Goal: Submit feedback/report problem: Submit feedback/report problem

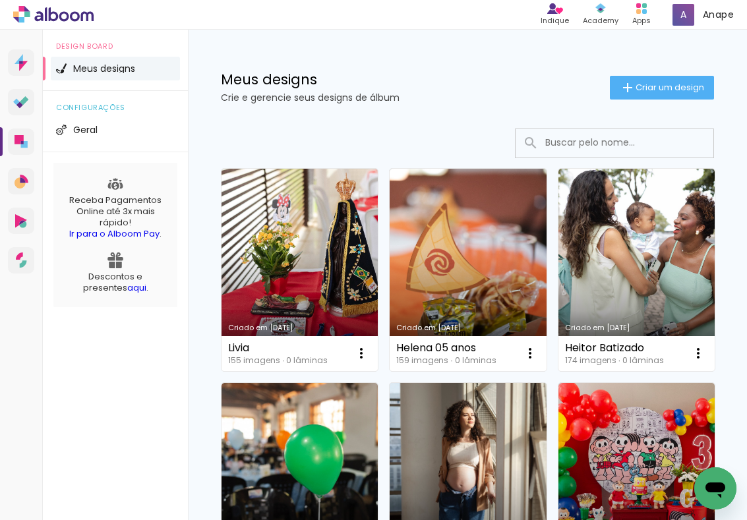
scroll to position [76, 0]
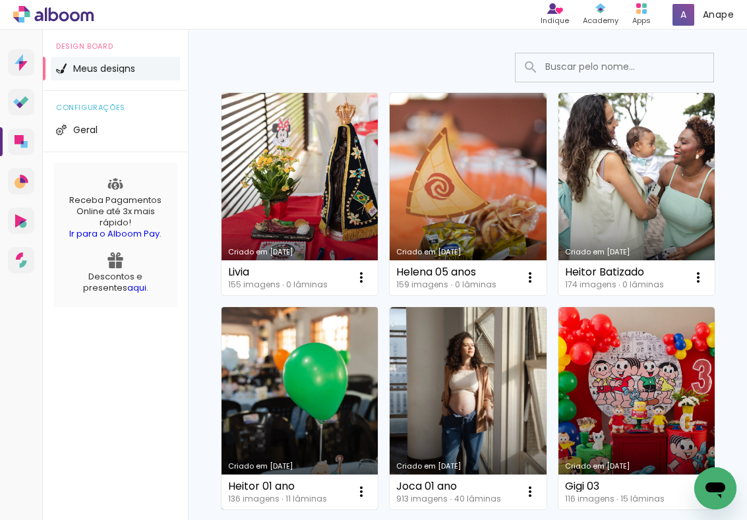
click at [307, 382] on link "Criado em [DATE]" at bounding box center [299, 408] width 156 height 202
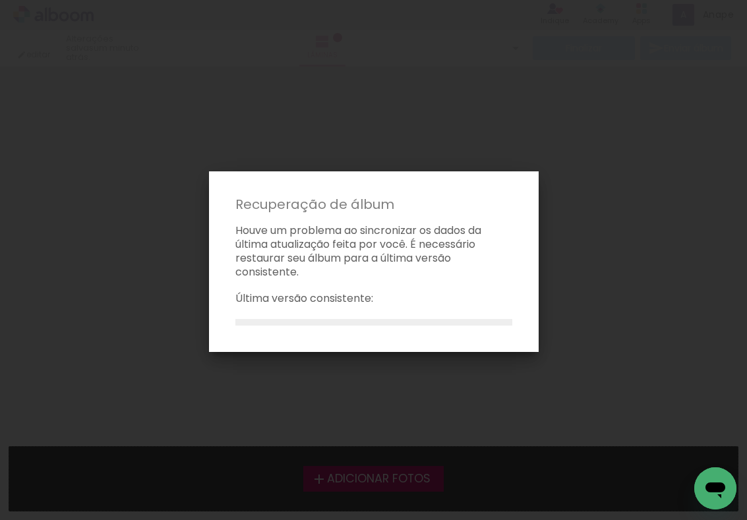
click at [347, 361] on iron-overlay-backdrop at bounding box center [373, 260] width 747 height 520
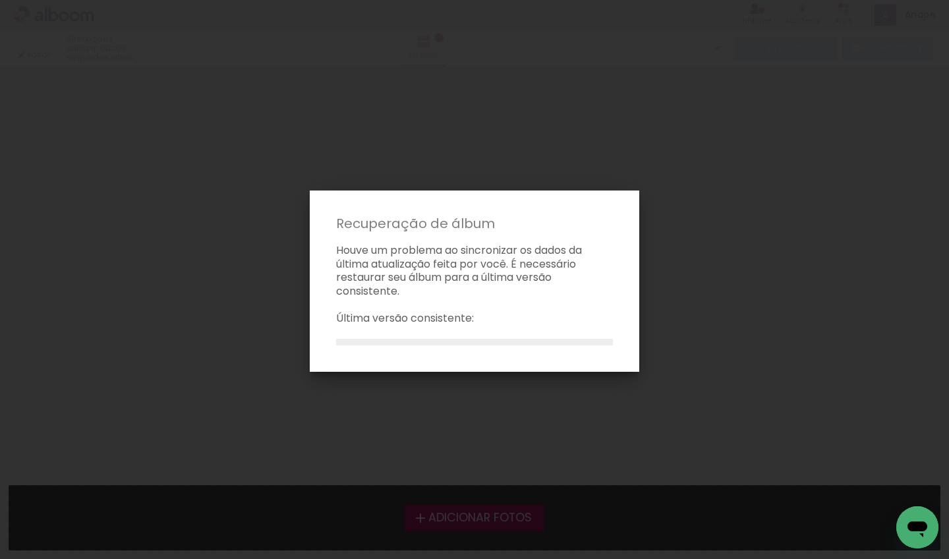
click at [544, 429] on iron-overlay-backdrop at bounding box center [474, 279] width 949 height 559
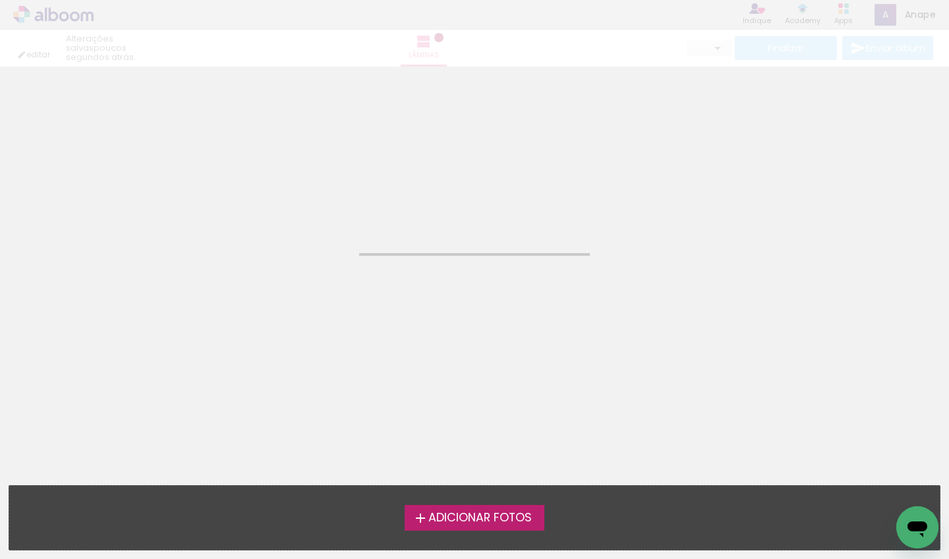
click at [920, 520] on icon "Abrir janela de mensagens" at bounding box center [918, 527] width 24 height 24
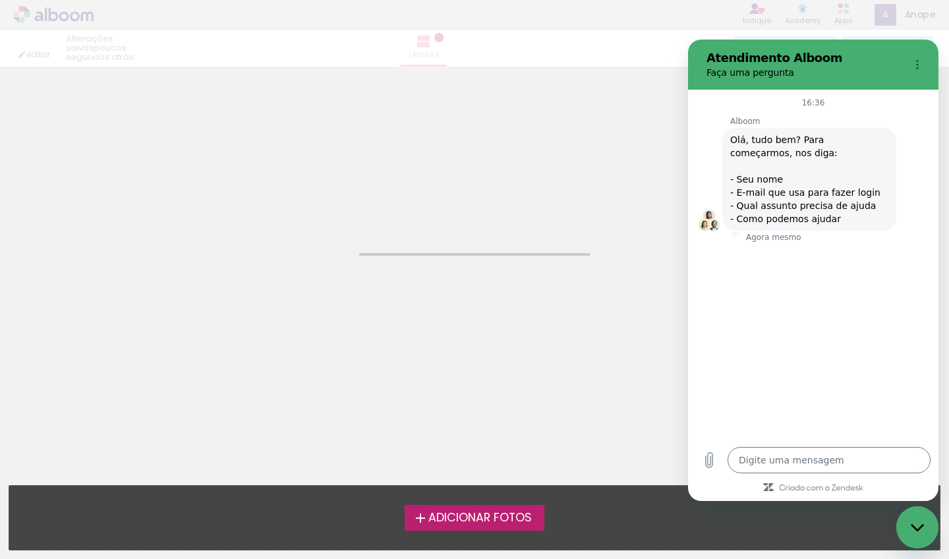
type textarea "x"
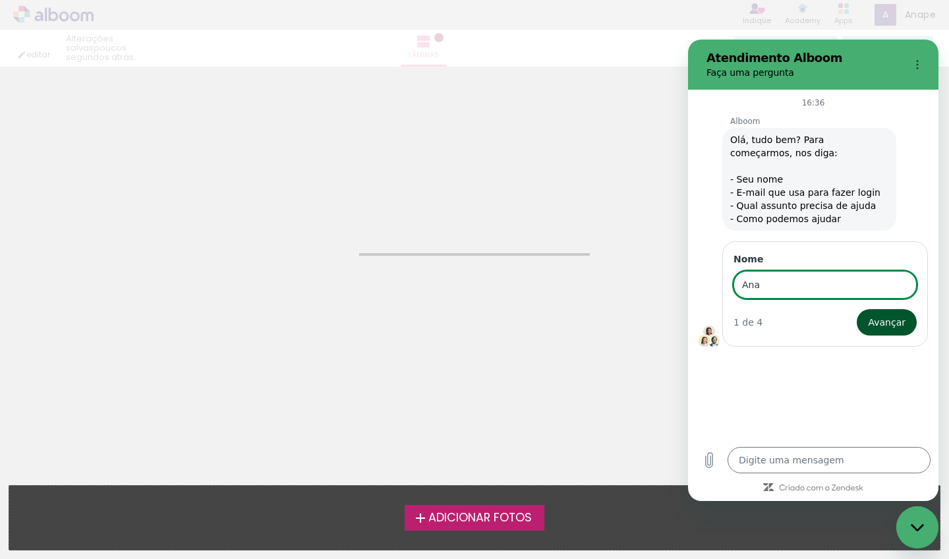
type input "Ana"
click at [889, 326] on span "Avançar" at bounding box center [887, 322] width 38 height 16
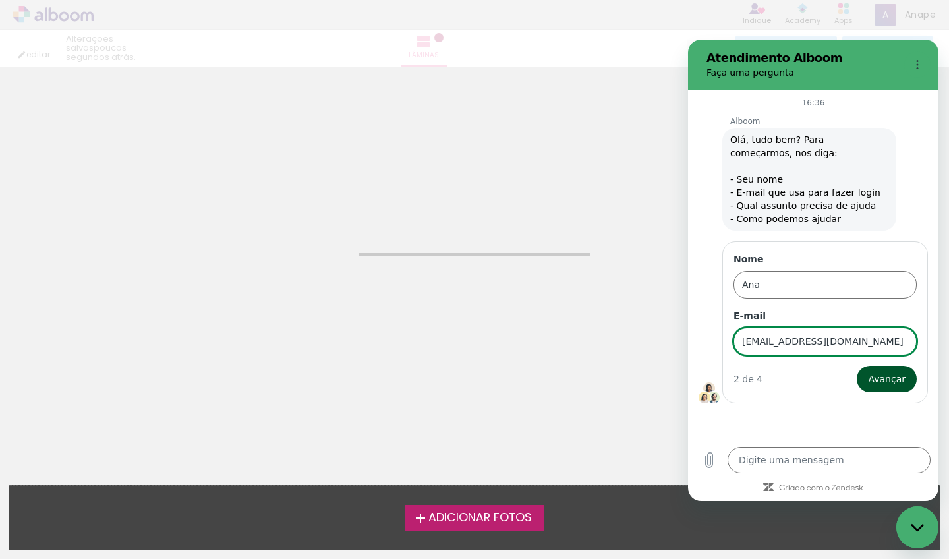
type input "ap.csilva92@gmail.com"
click at [896, 383] on span "Avançar" at bounding box center [887, 379] width 38 height 16
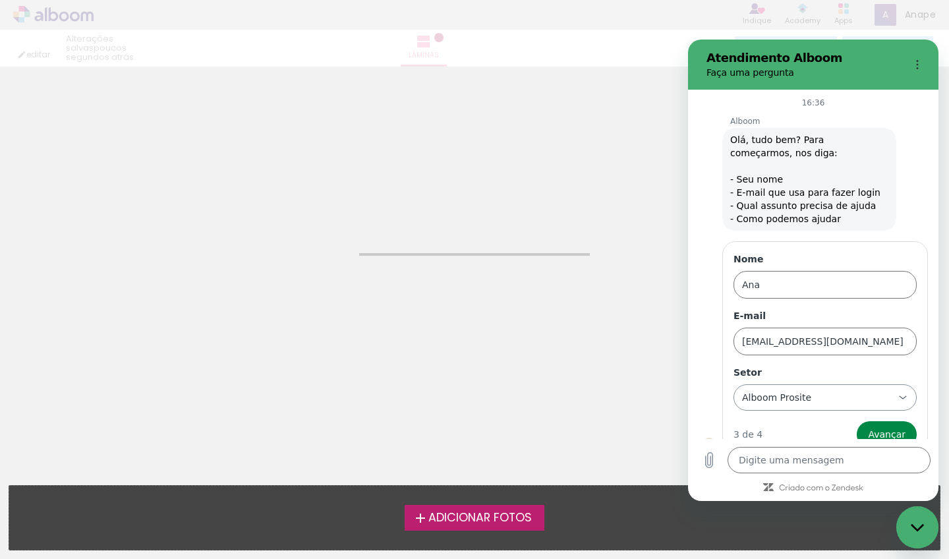
scroll to position [20, 0]
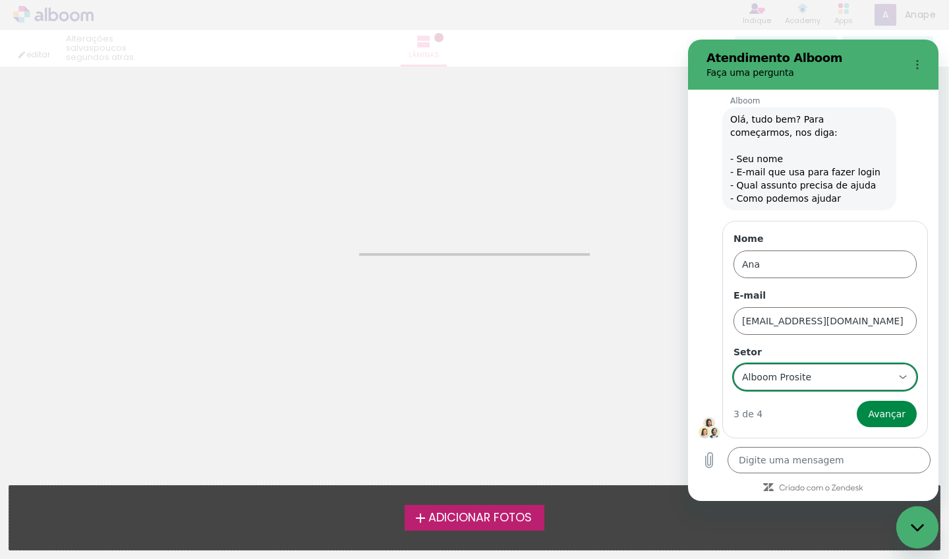
click at [835, 376] on div "Alboom Prosite Alboom Prosite" at bounding box center [817, 377] width 153 height 24
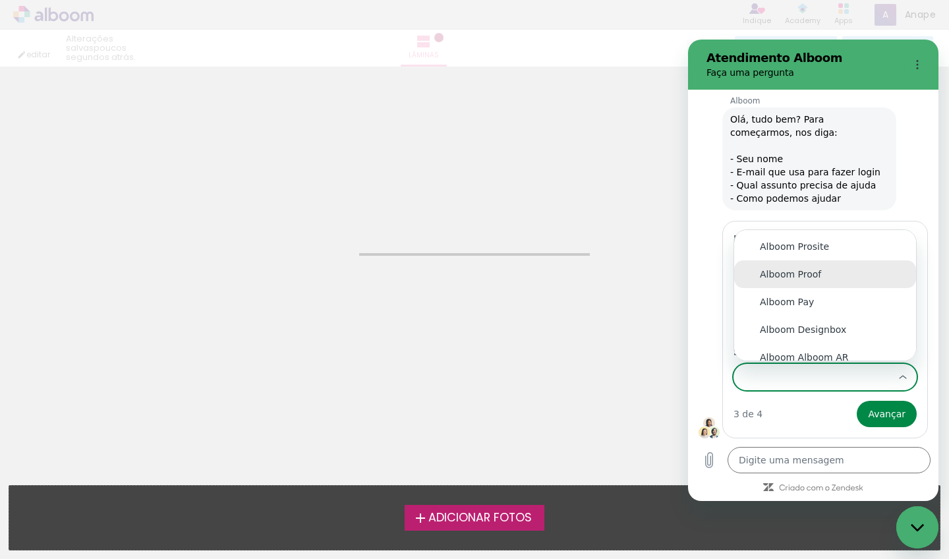
scroll to position [0, 0]
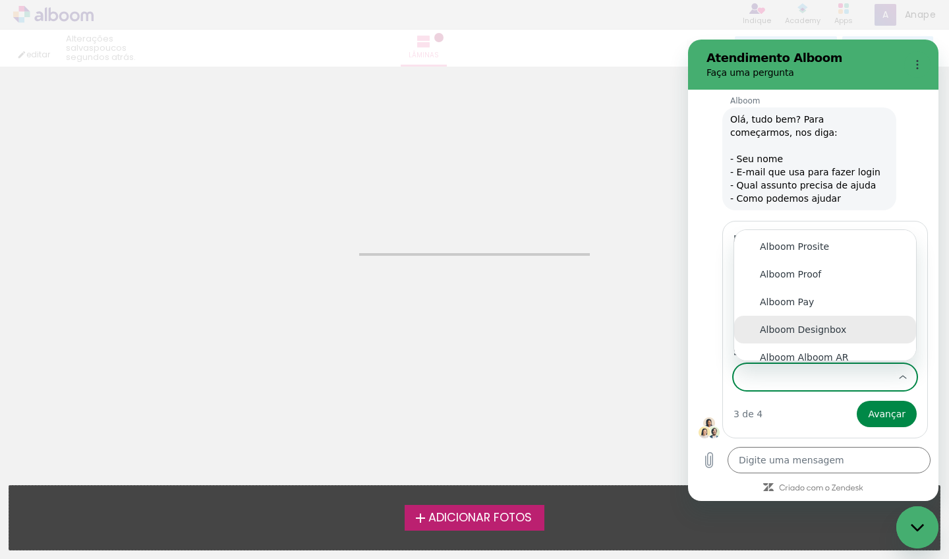
click at [851, 318] on li "Alboom Designbox" at bounding box center [825, 330] width 182 height 28
type input "Alboom Designbox"
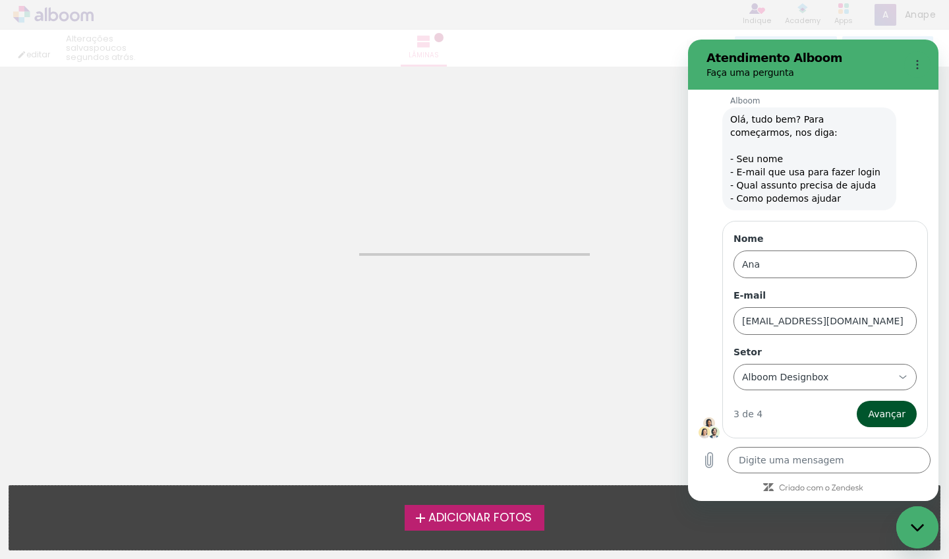
click at [895, 415] on span "Avançar" at bounding box center [887, 414] width 38 height 16
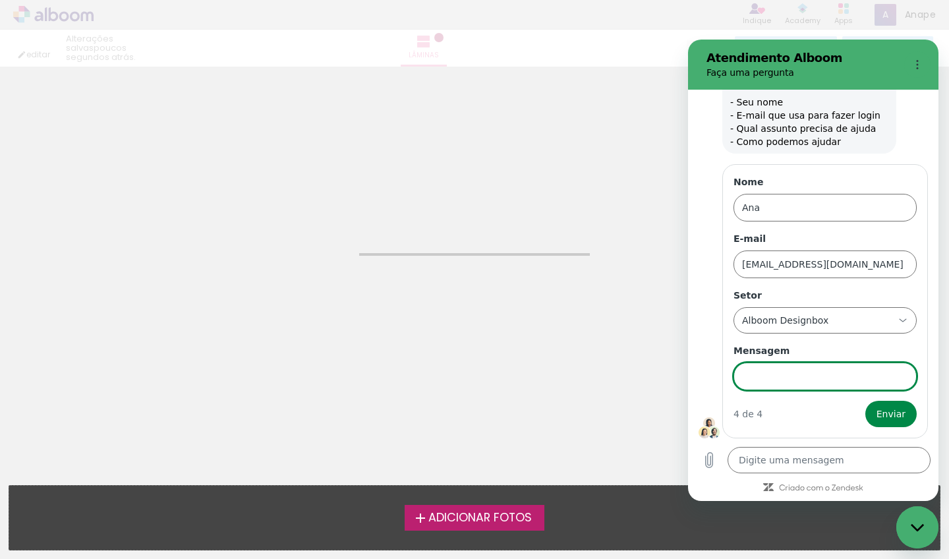
click at [824, 380] on input "Mensagem" at bounding box center [825, 377] width 183 height 28
click at [851, 379] on input "esta dando erro504 gatoeway" at bounding box center [825, 377] width 183 height 28
type input "esta dando erro504 gateway"
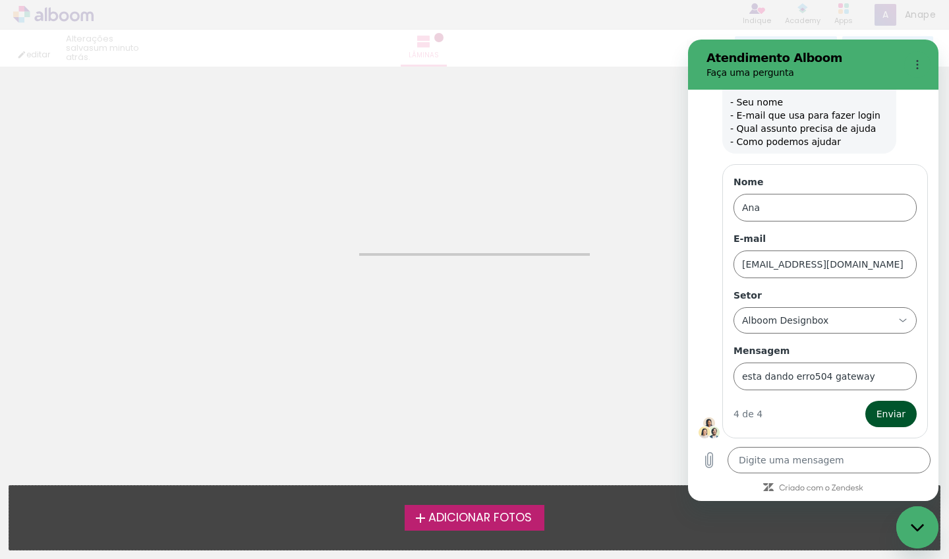
click at [894, 403] on button "Enviar" at bounding box center [891, 414] width 51 height 26
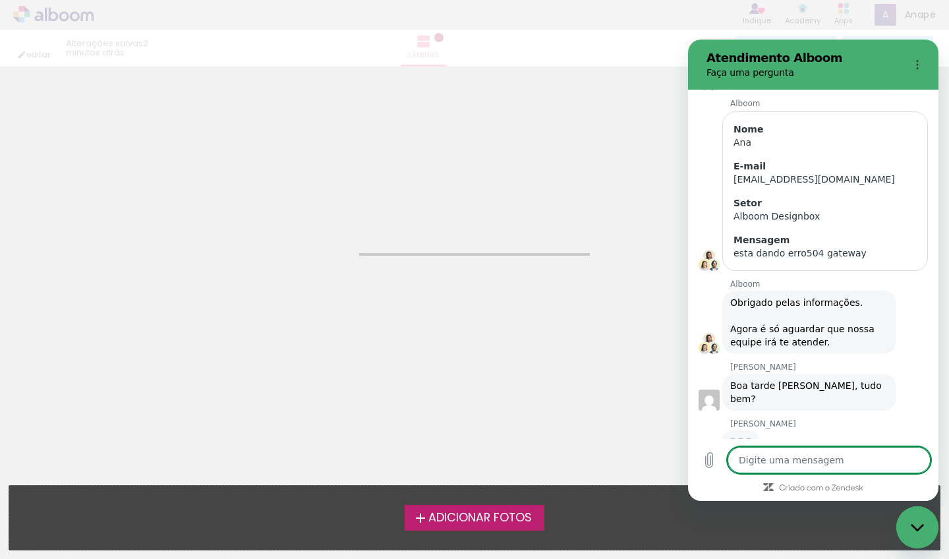
scroll to position [139, 0]
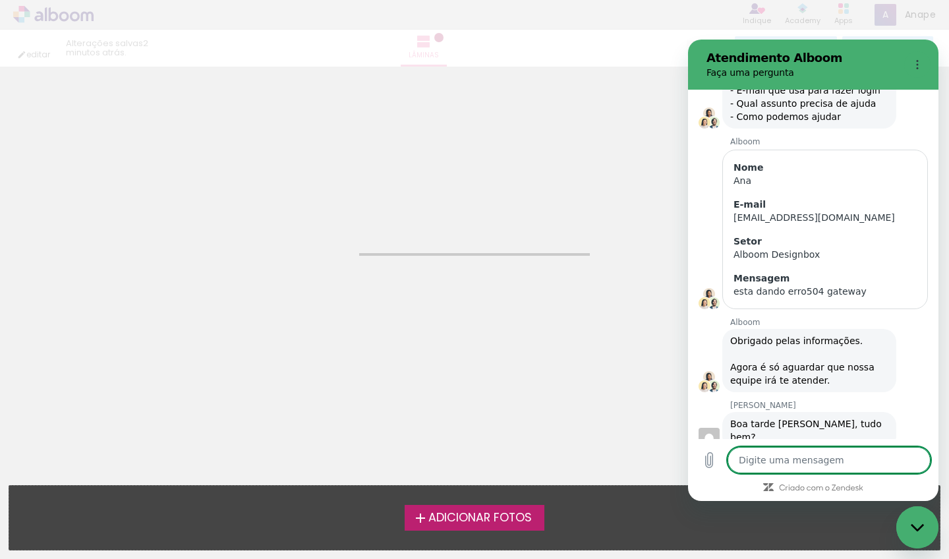
type textarea "x"
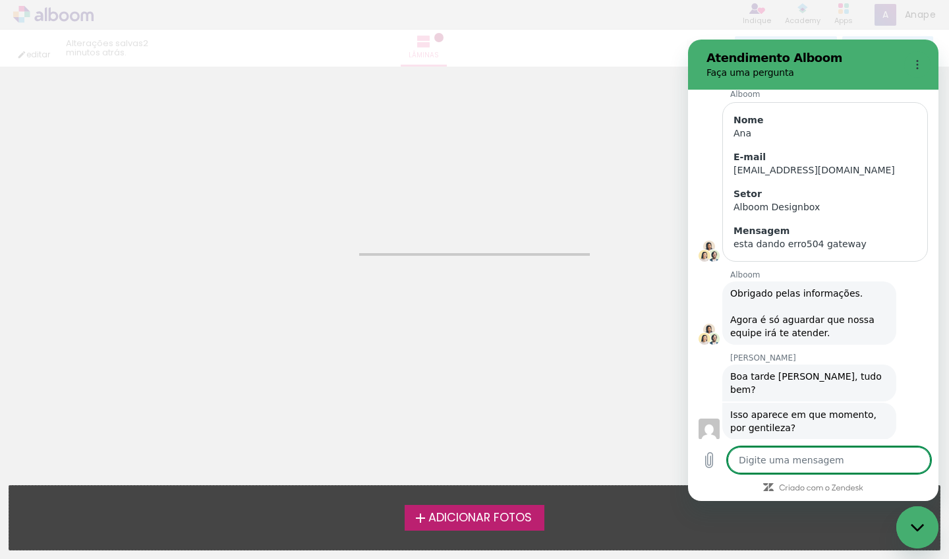
scroll to position [152, 0]
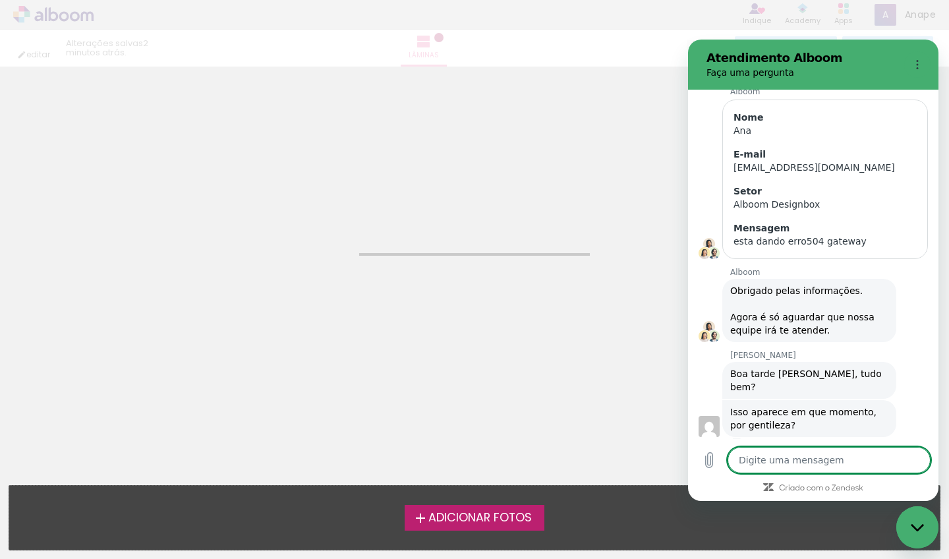
type textarea "t"
type textarea "x"
type textarea "tu"
type textarea "x"
type textarea "tud"
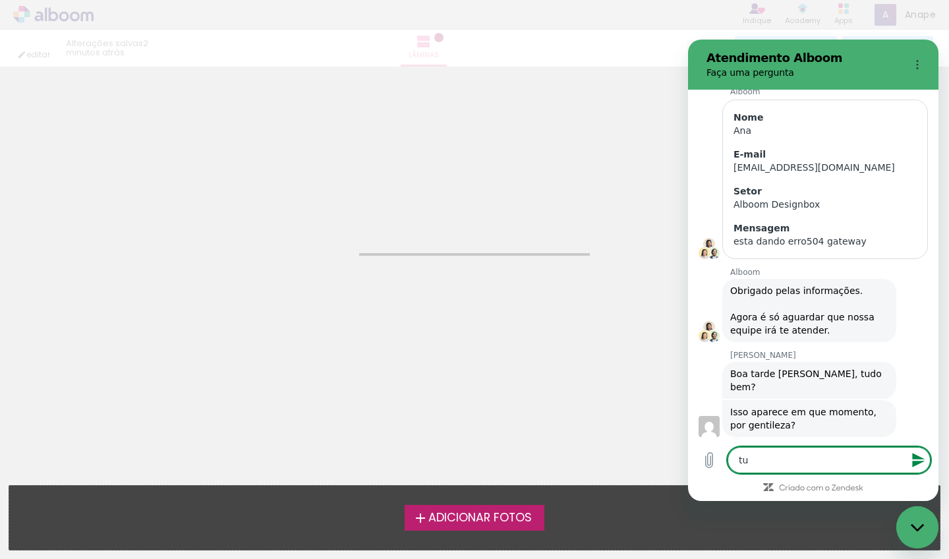
type textarea "x"
type textarea "tudo"
type textarea "x"
type textarea "tudo"
type textarea "x"
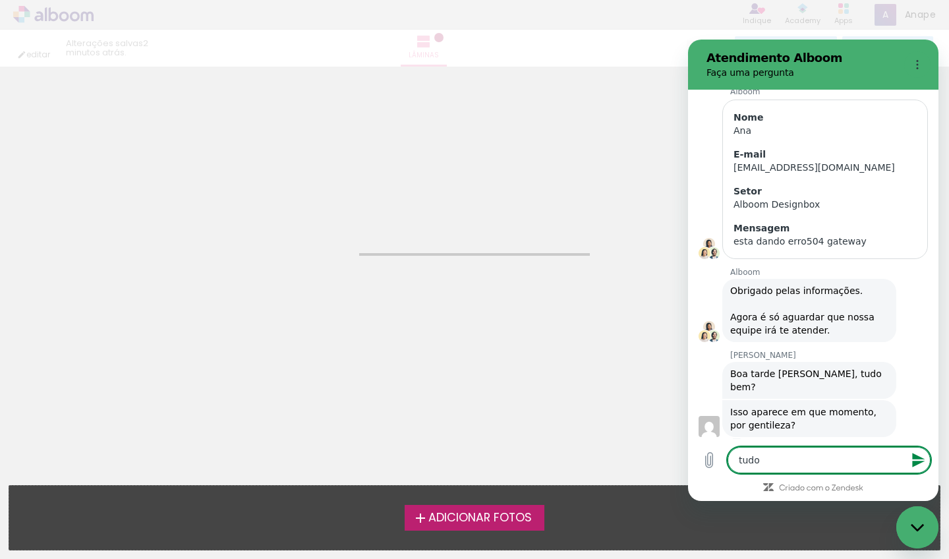
type textarea "tudo b"
type textarea "x"
type textarea "tudo be"
type textarea "x"
type textarea "tudo bem"
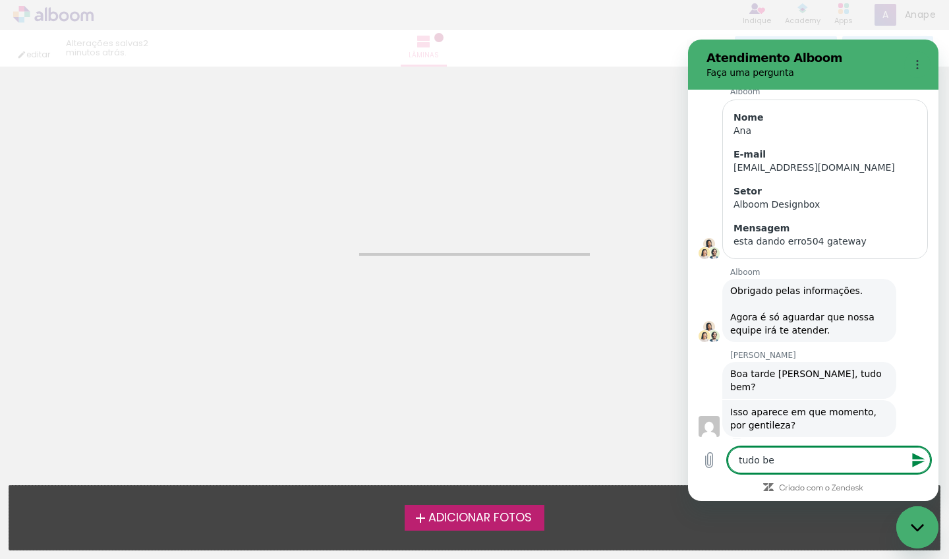
type textarea "x"
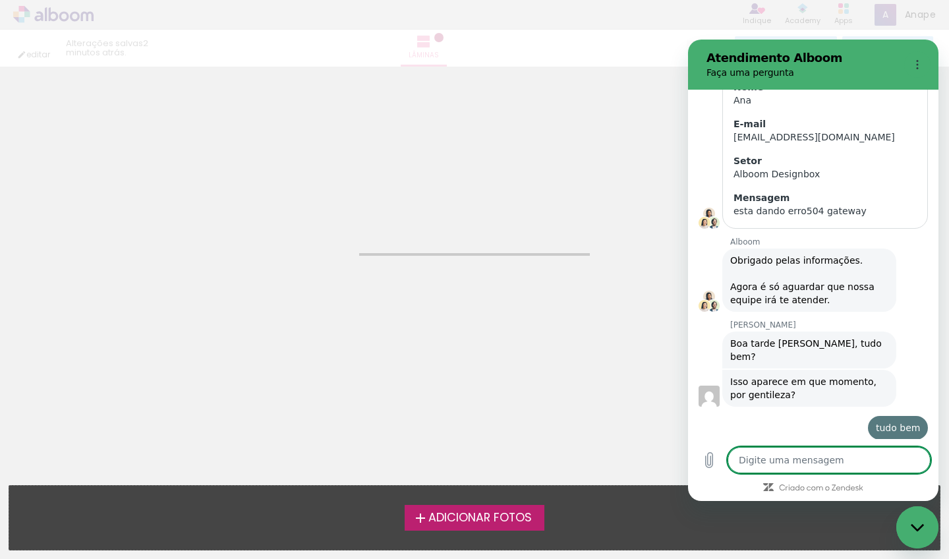
type textarea "x"
type textarea "a"
type textarea "x"
type textarea "ap"
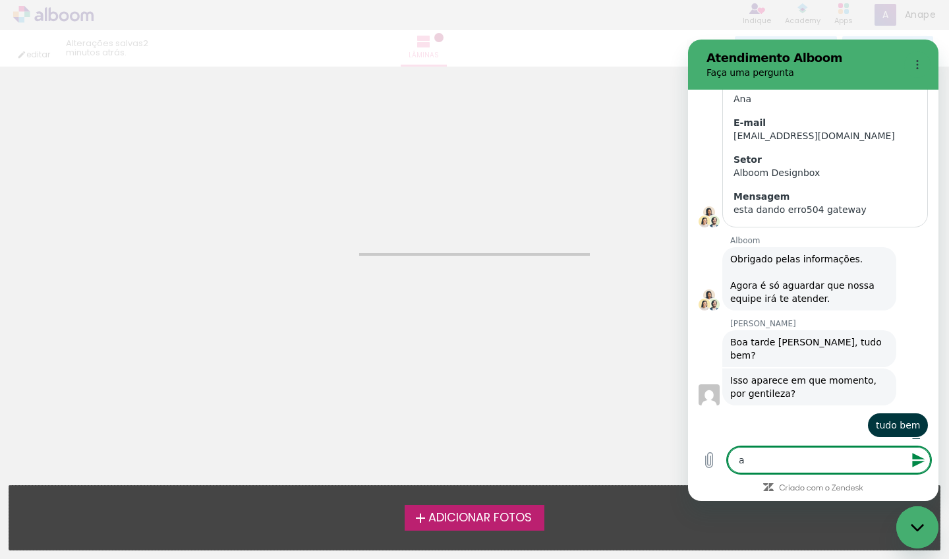
type textarea "x"
type textarea "apa"
type textarea "x"
type textarea "apar"
type textarea "x"
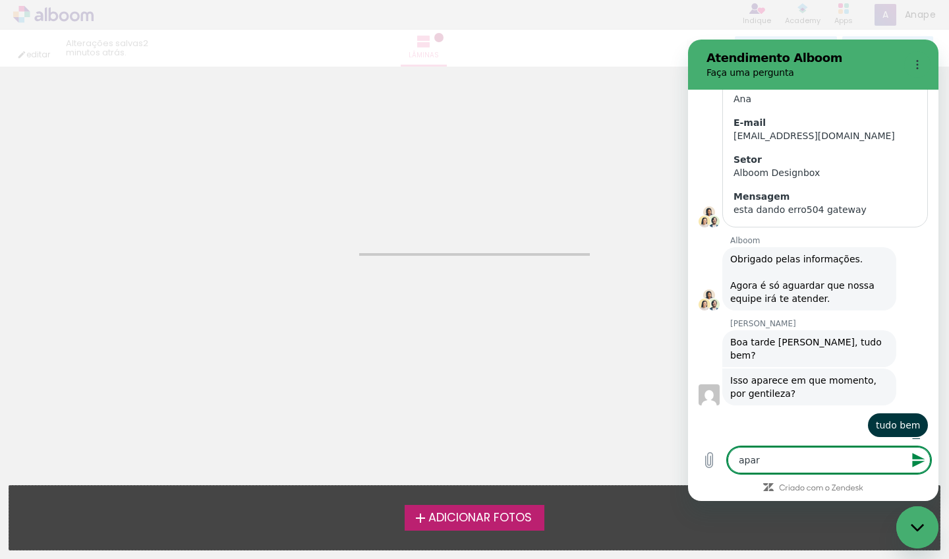
type textarea "apare"
type textarea "x"
type textarea "aparec"
type textarea "x"
type textarea "aparece"
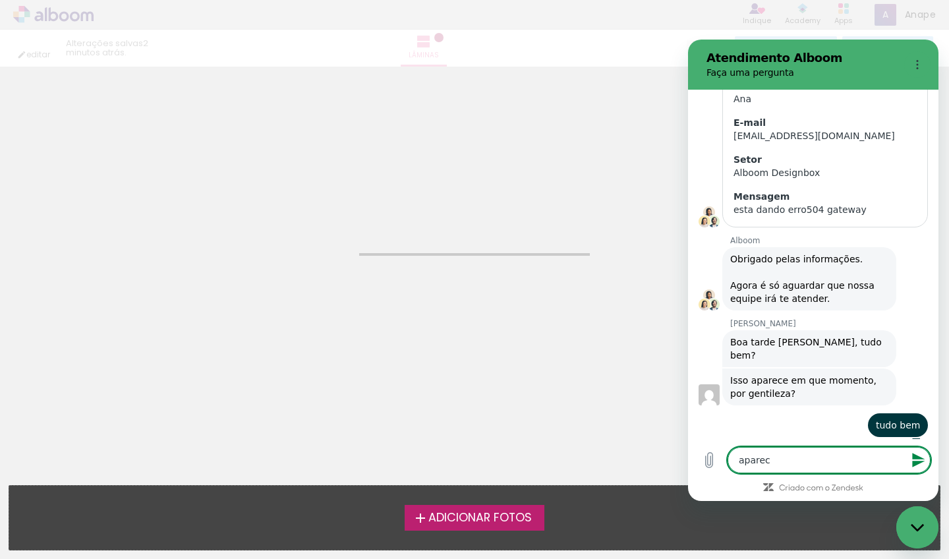
type textarea "x"
type textarea "aparece"
type textarea "x"
type textarea "aparece q"
type textarea "x"
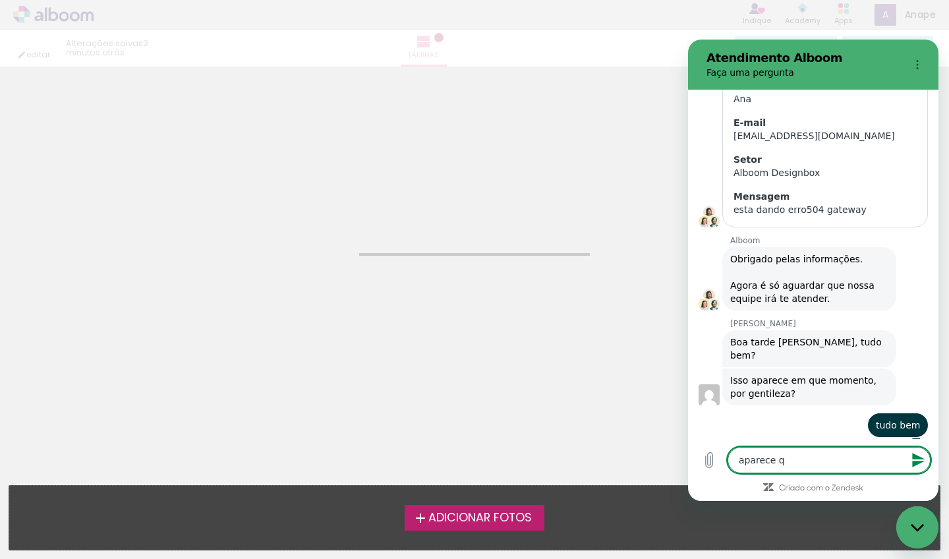
type textarea "aparece qu"
type textarea "x"
type textarea "aparece qua"
type textarea "x"
type textarea "aparece quan"
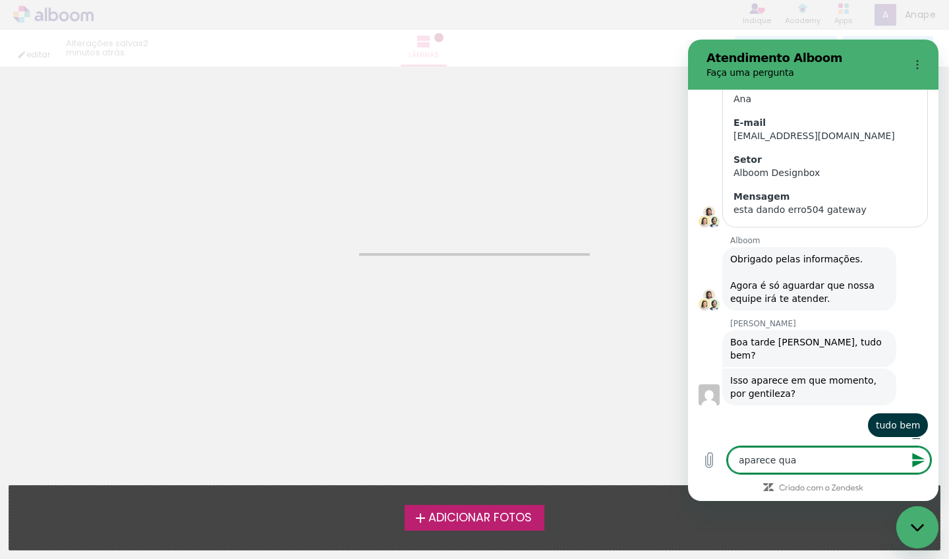
type textarea "x"
type textarea "aparece quand"
type textarea "x"
type textarea "aparece quan"
type textarea "x"
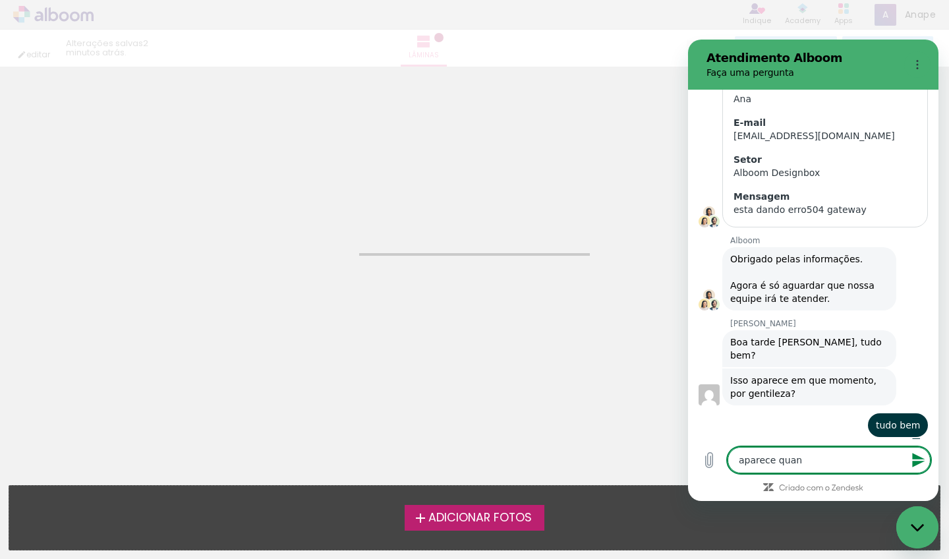
type textarea "aparece qua"
type textarea "x"
type textarea "aparece qu"
type textarea "x"
type textarea "aparece q"
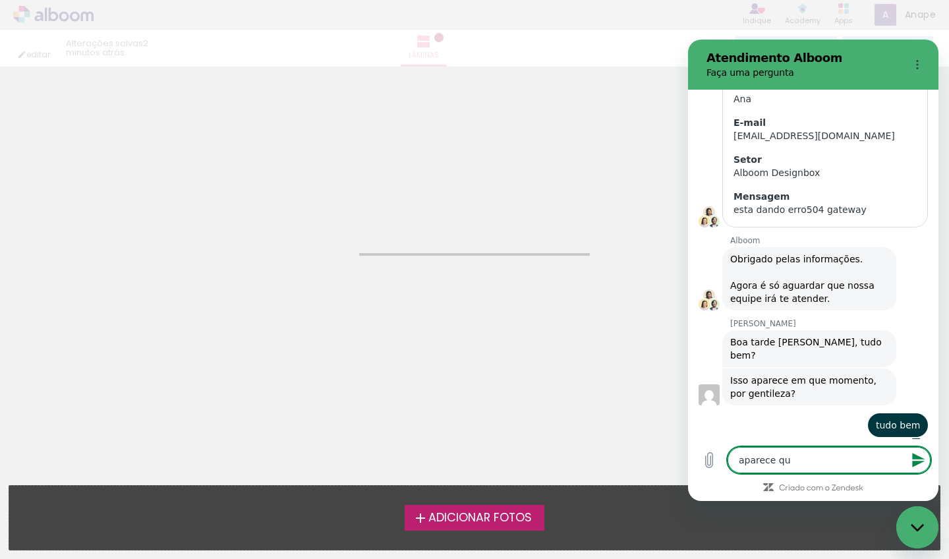
type textarea "x"
type textarea "aparece"
type textarea "x"
type textarea "aparece"
type textarea "x"
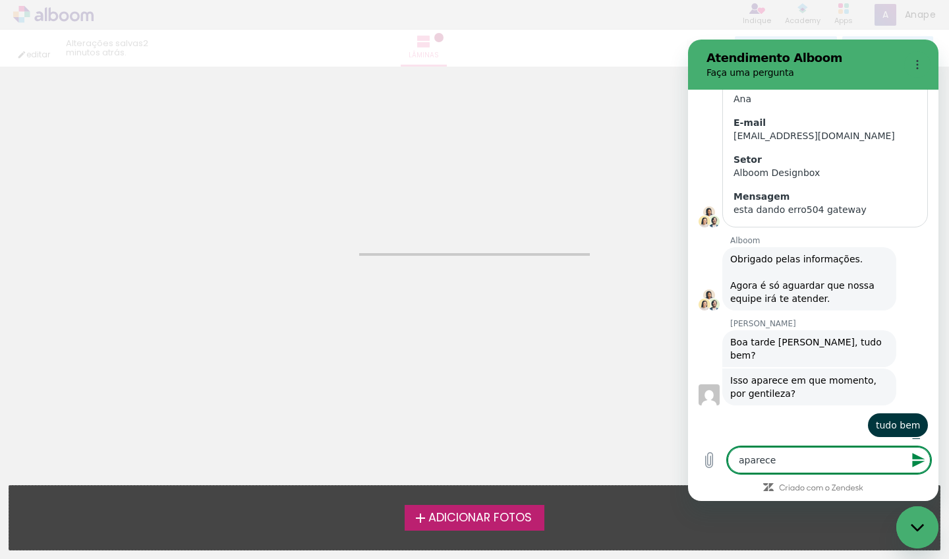
type textarea "aparece"
type textarea "x"
type textarea "aparece n"
type textarea "x"
type textarea "aparece nu"
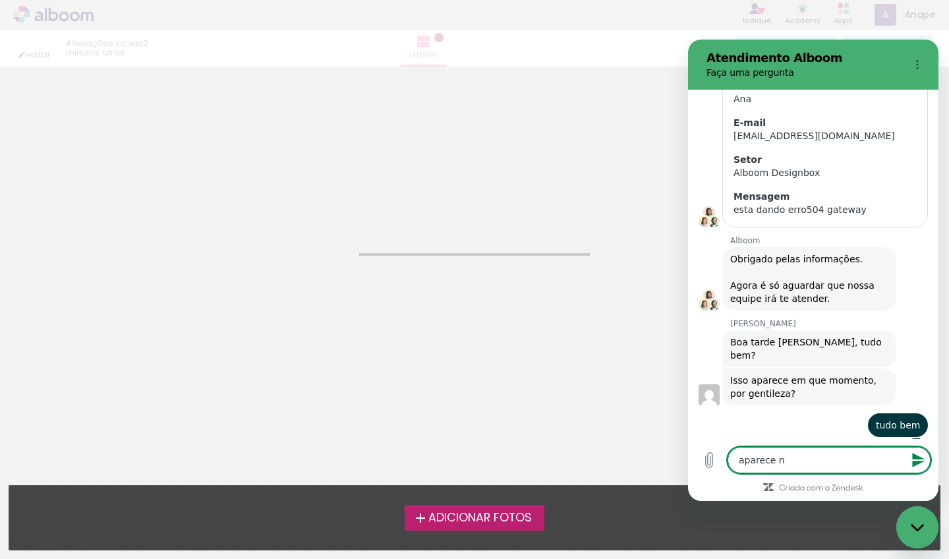
type textarea "x"
type textarea "aparece num"
type textarea "x"
type textarea "aparece num"
type textarea "x"
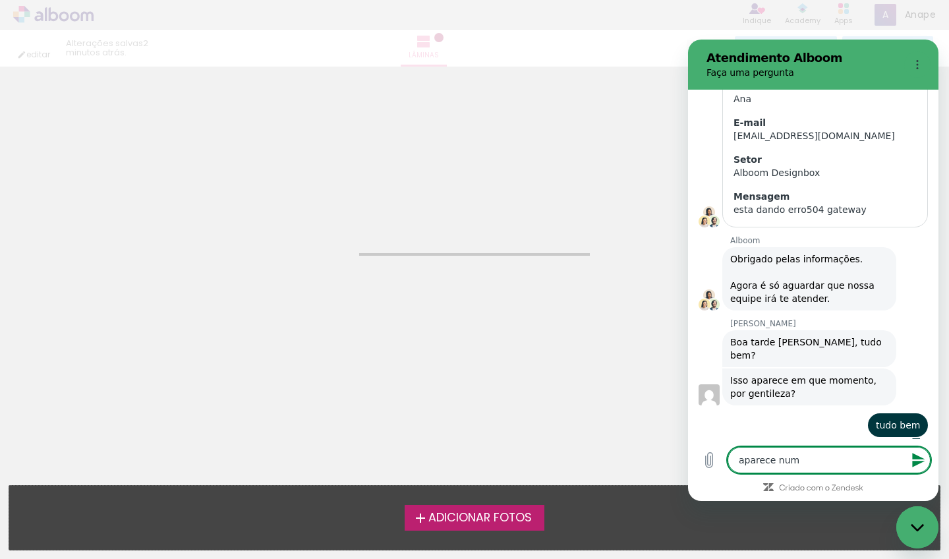
type textarea "aparece num m"
type textarea "x"
type textarea "aparece num mo"
type textarea "x"
type textarea "aparece num mom"
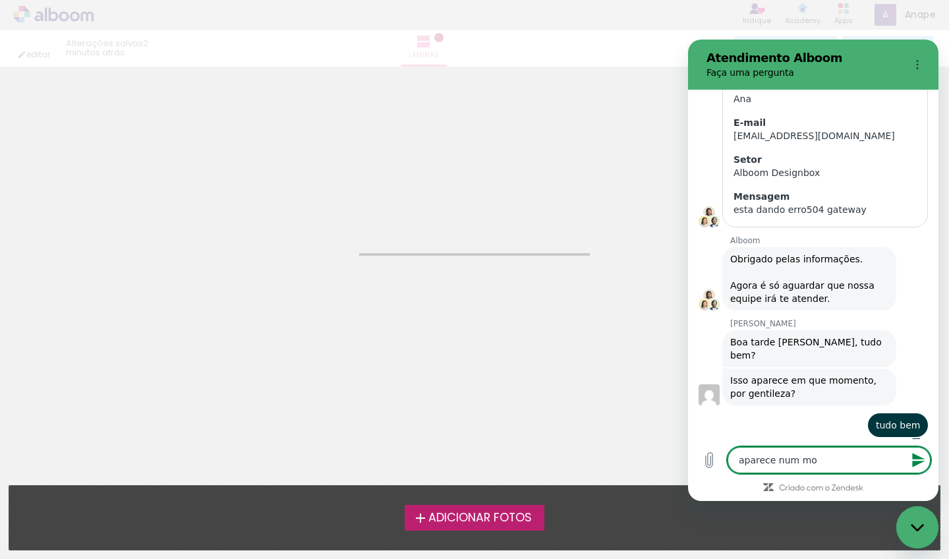
type textarea "x"
type textarea "aparece num mome"
type textarea "x"
type textarea "aparece num momen"
type textarea "x"
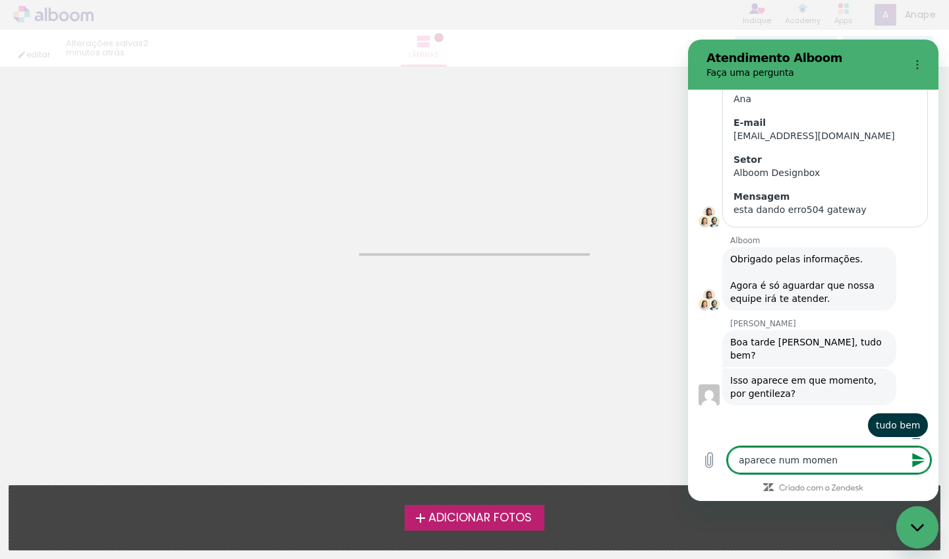
type textarea "aparece num moment"
type textarea "x"
type textarea "aparece num momento"
type textarea "x"
type textarea "aparece num momento"
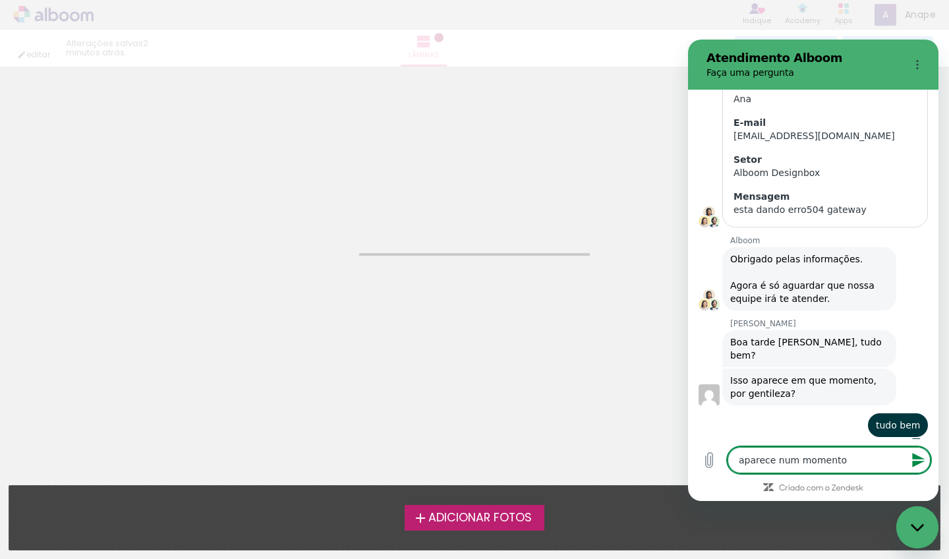
type textarea "x"
type textarea "aparece num momento a"
type textarea "x"
type textarea "aparece num momento al"
type textarea "x"
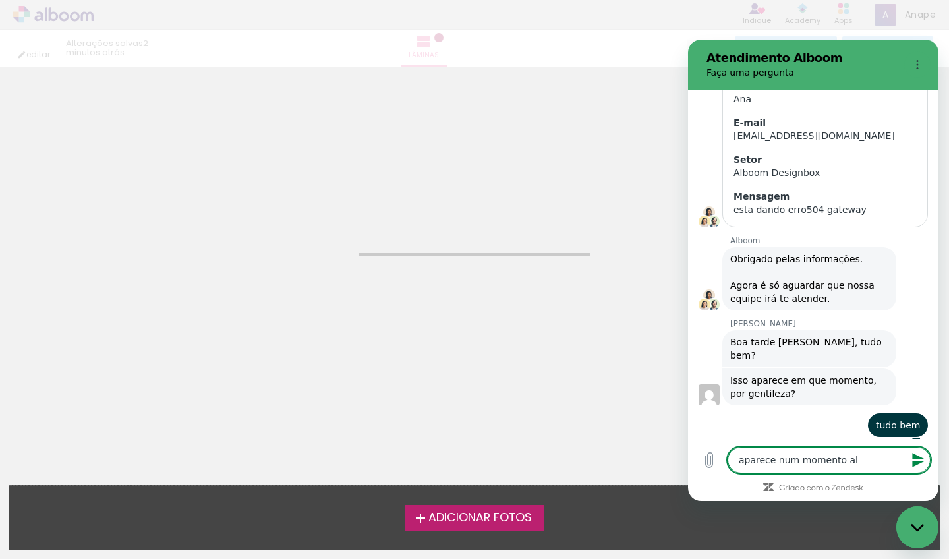
type textarea "aparece num momento ale"
type textarea "x"
type textarea "aparece num momento ales"
type textarea "x"
type textarea "aparece num momento alest"
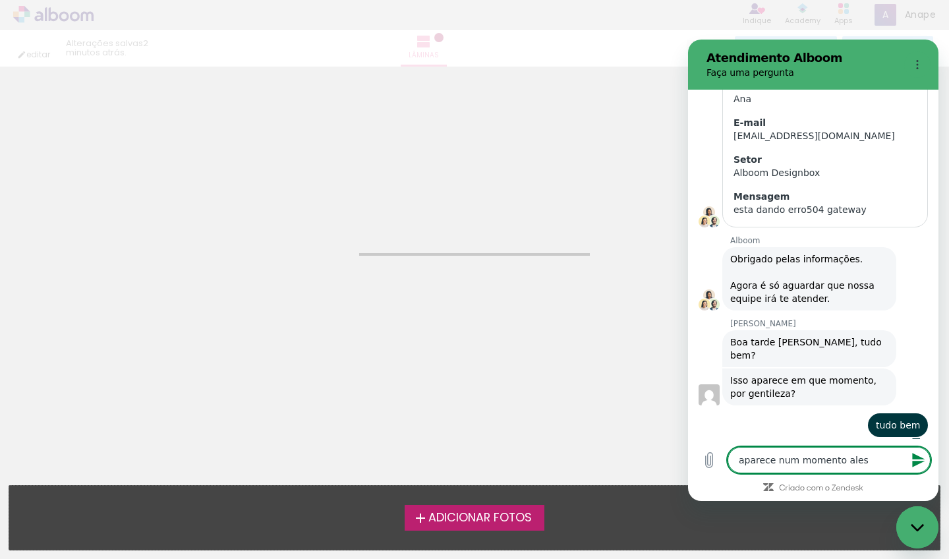
type textarea "x"
type textarea "aparece num momento alesto"
type textarea "x"
type textarea "aparece num momento alestor"
type textarea "x"
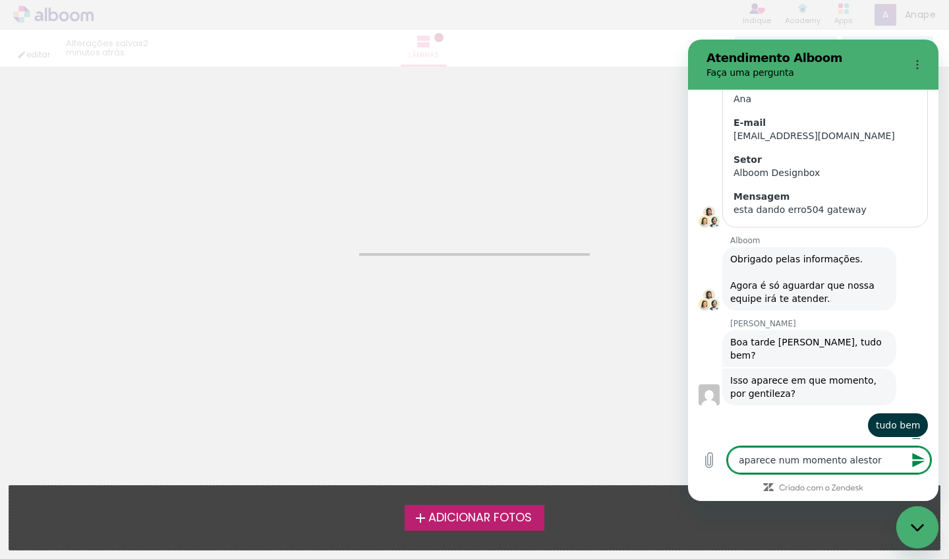
type textarea "aparece num momento alestori"
type textarea "x"
type textarea "aparece num momento alestorio"
type textarea "x"
type textarea "aparece num momento alestori"
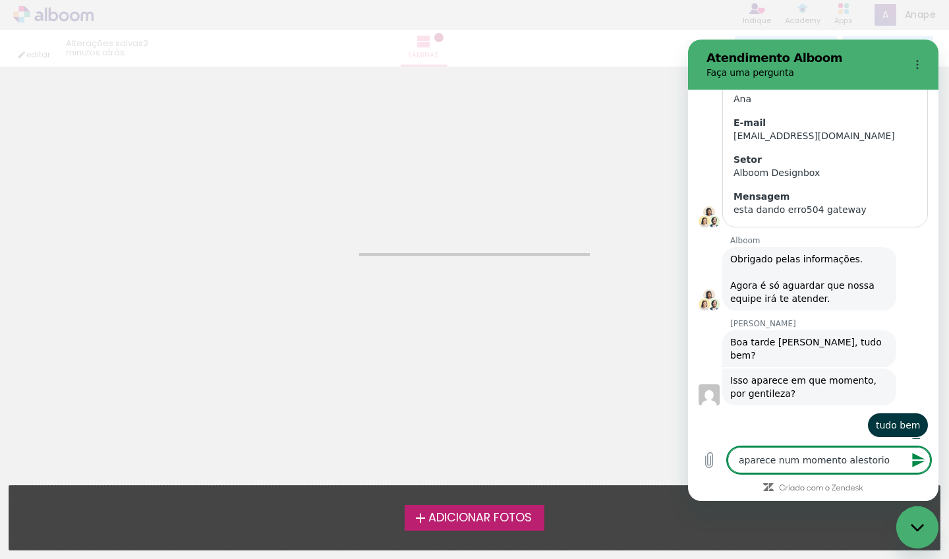
type textarea "x"
type textarea "aparece num momento alestor"
type textarea "x"
type textarea "aparece num momento alesto"
type textarea "x"
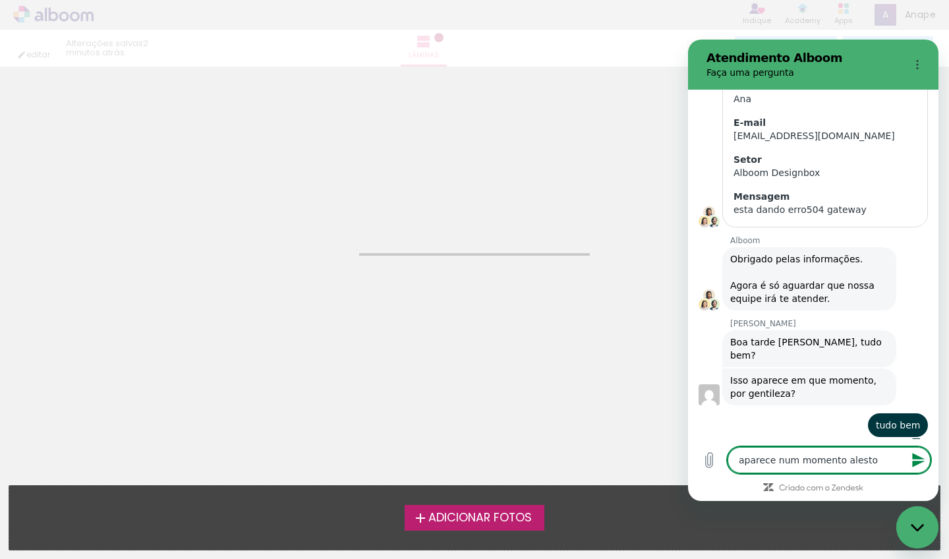
type textarea "aparece num momento alest"
type textarea "x"
type textarea "aparece num momento ales"
type textarea "x"
type textarea "aparece num momento ale"
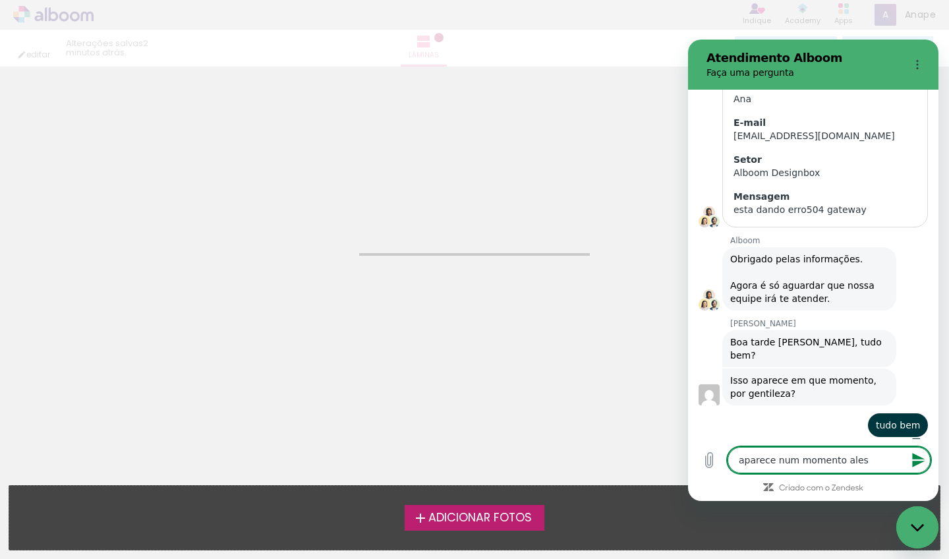
type textarea "x"
type textarea "aparece num momento alea"
type textarea "x"
type textarea "aparece num momento aleat"
type textarea "x"
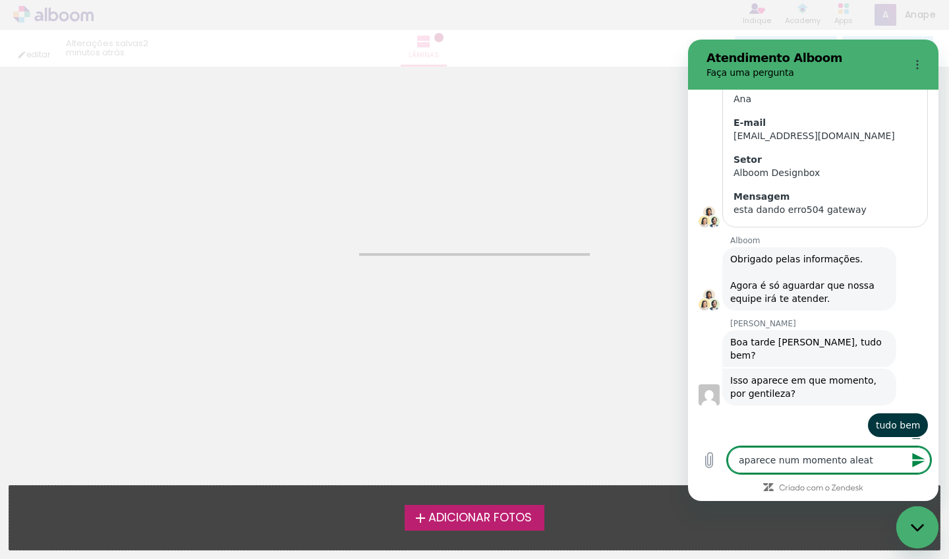
type textarea "aparece num momento aleato"
type textarea "x"
type textarea "aparece num momento aleator"
type textarea "x"
type textarea "aparece num momento aleatori"
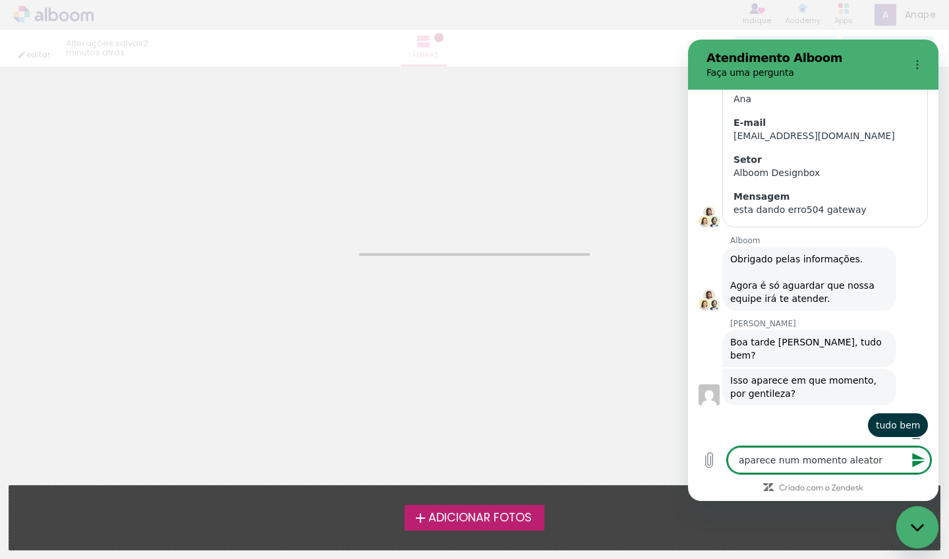
type textarea "x"
type textarea "aparece num momento aleatorio"
type textarea "x"
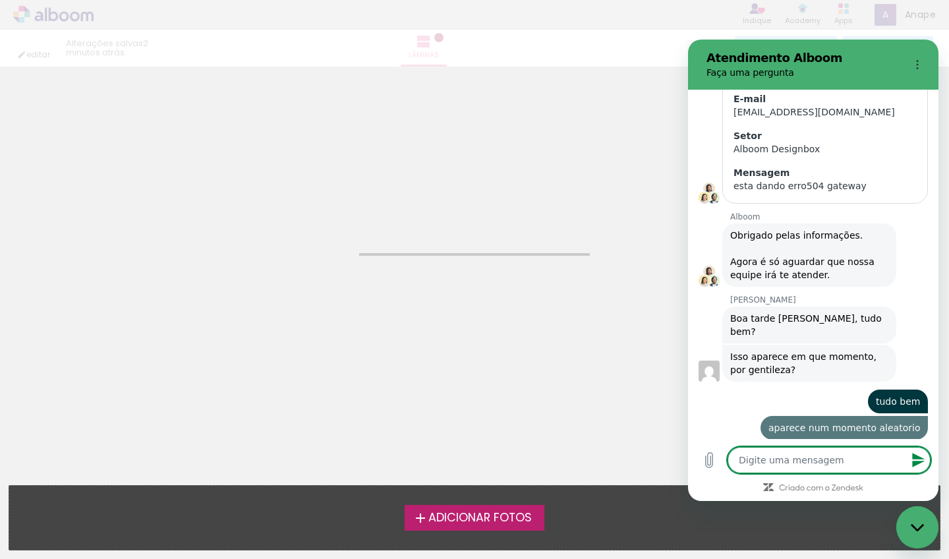
type textarea "e"
type textarea "x"
type textarea "eu"
type textarea "x"
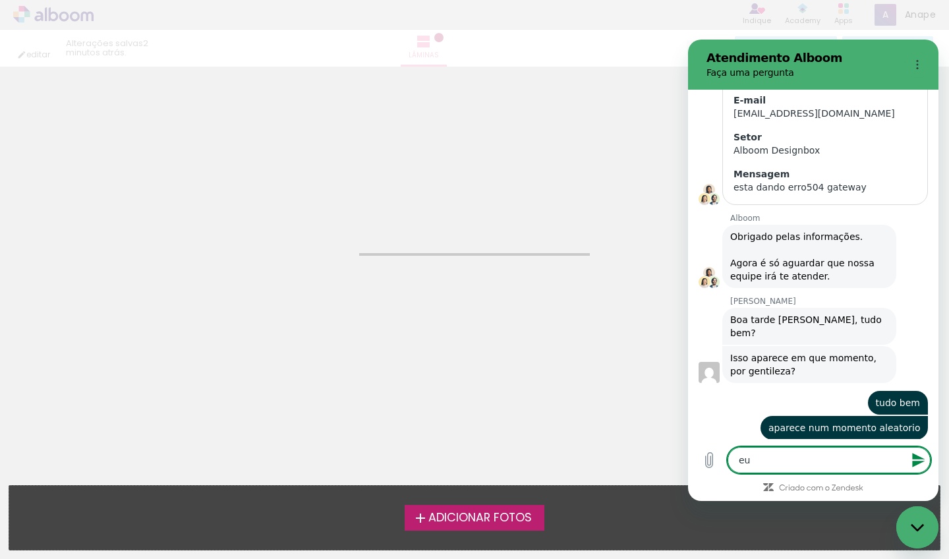
type textarea "eu"
type textarea "x"
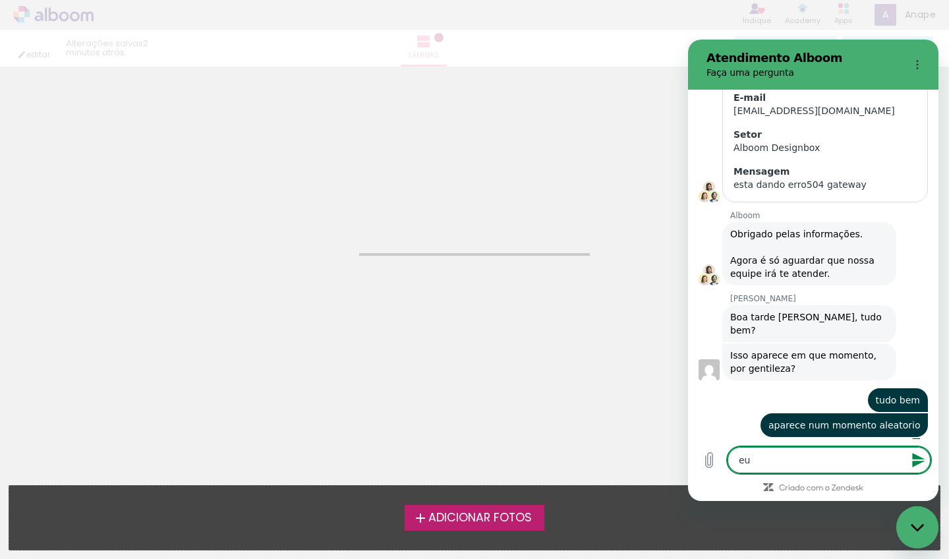
type textarea "eu i"
type textarea "x"
type textarea "eu in"
type textarea "x"
type textarea "eu ins"
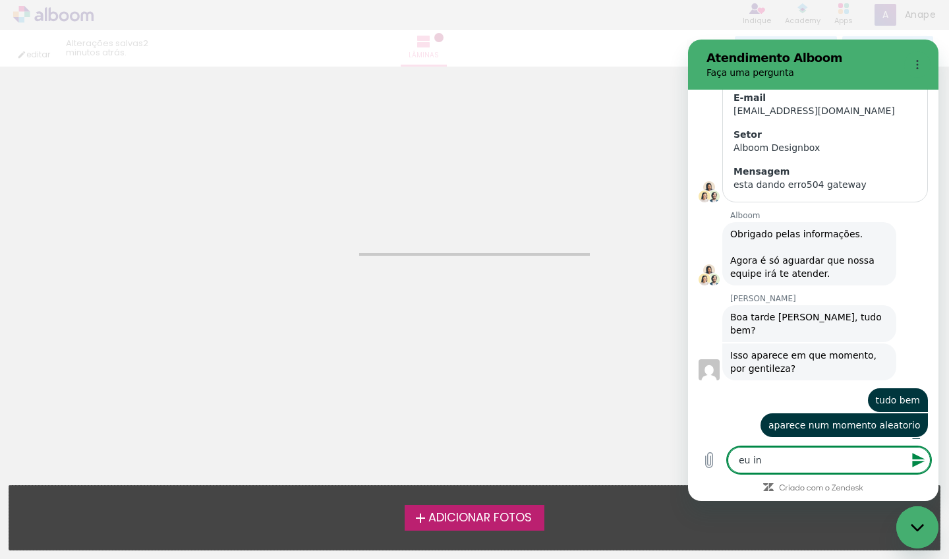
type textarea "x"
type textarea "eu inse"
type textarea "x"
type textarea "eu inser"
type textarea "x"
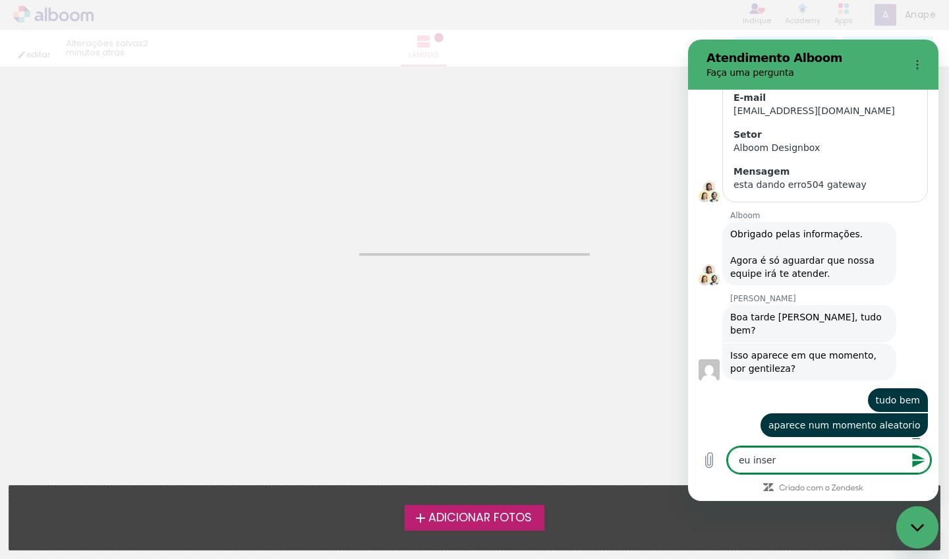
type textarea "eu inseri"
type textarea "x"
type textarea "eu inseri"
type textarea "x"
type textarea "eu inseri a"
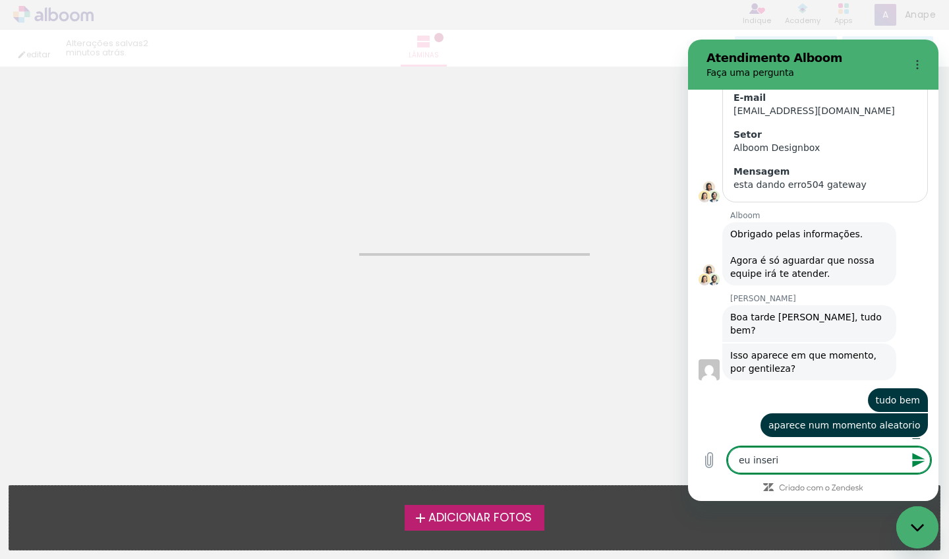
type textarea "x"
type textarea "eu inseri as"
type textarea "x"
type textarea "eu inseri as"
type textarea "x"
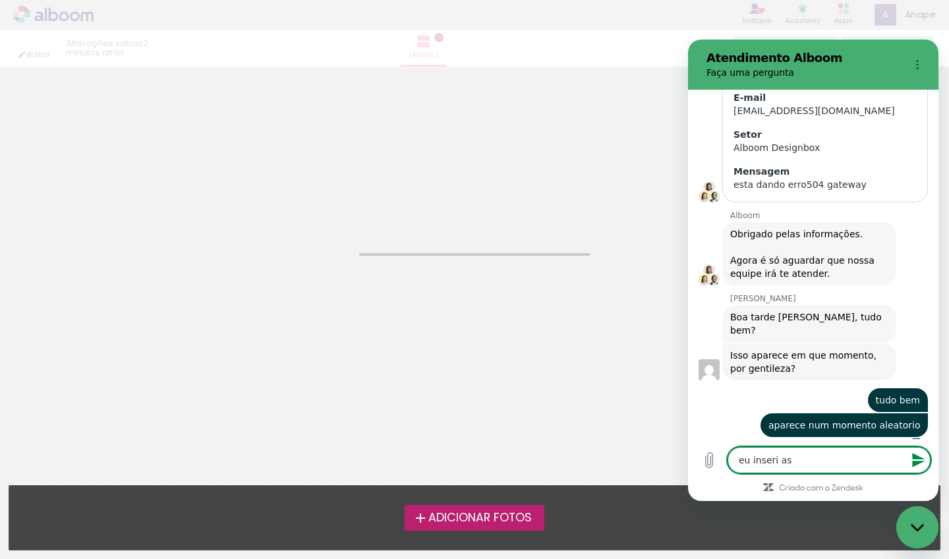
type textarea "eu inseri as i"
type textarea "x"
type textarea "eu inseri as im"
type textarea "x"
type textarea "eu inseri as ima"
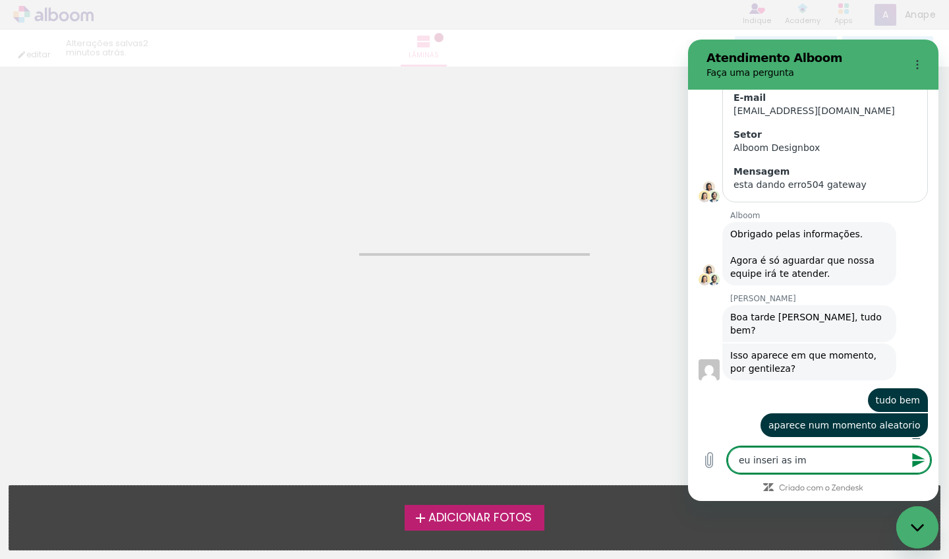
type textarea "x"
type textarea "eu inseri as imag"
type textarea "x"
type textarea "eu inseri as image"
type textarea "x"
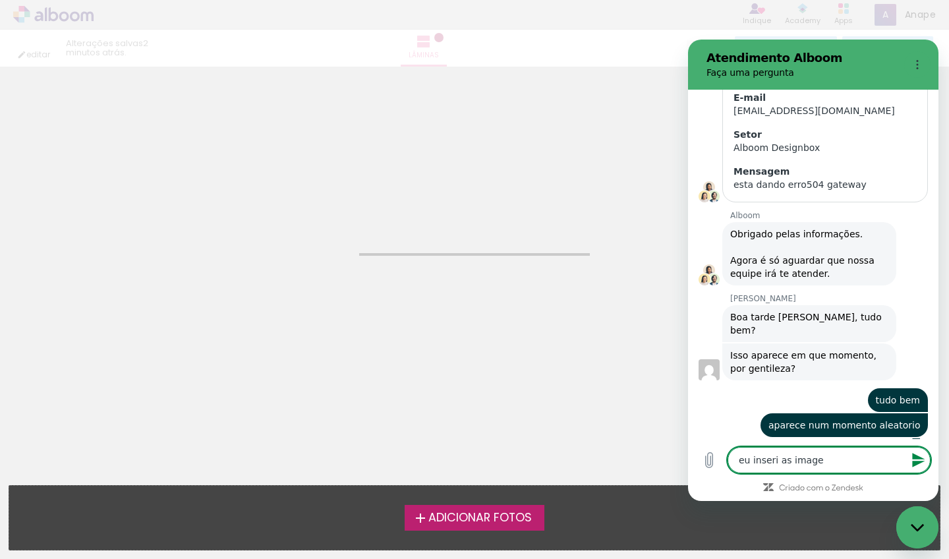
type textarea "eu inseri as imagen"
type textarea "x"
type textarea "eu inseri as imagens"
type textarea "x"
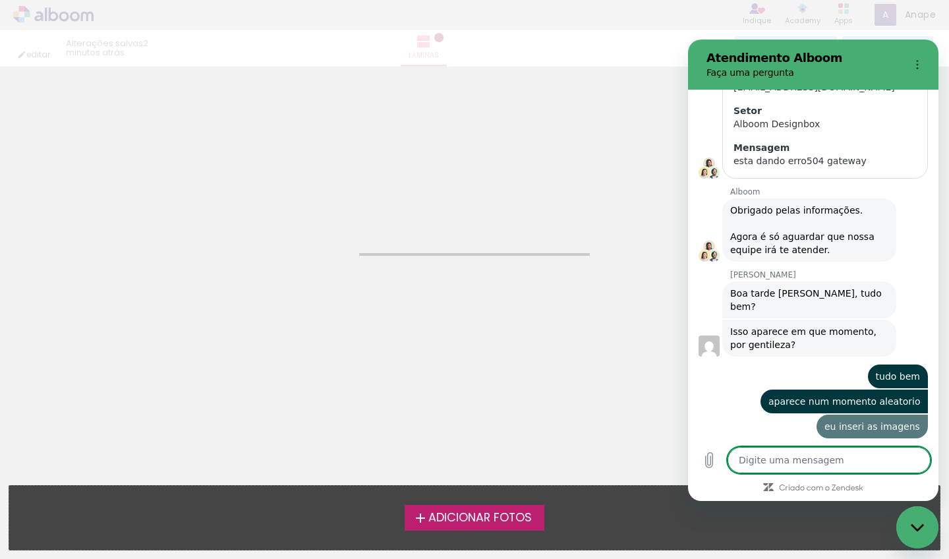
type textarea "x"
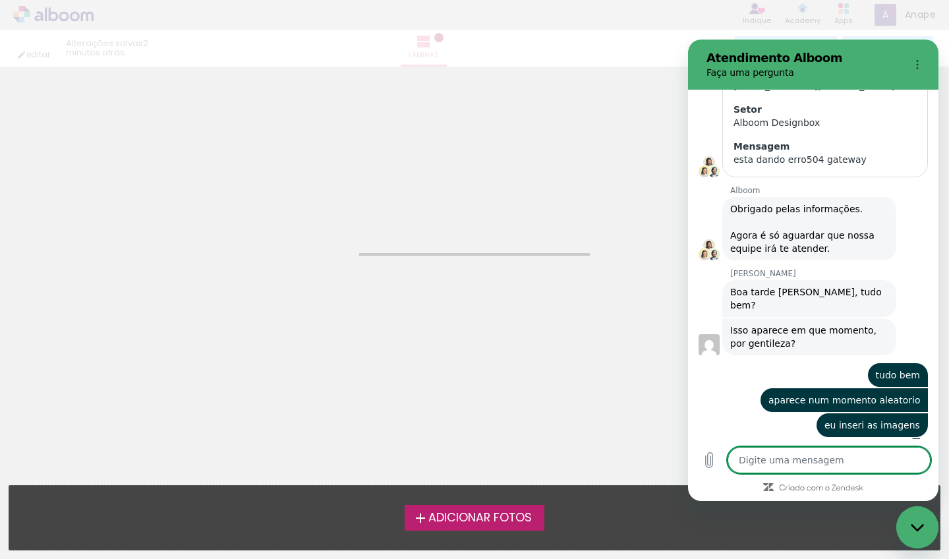
type textarea "e"
type textarea "x"
type textarea "e"
type textarea "x"
type textarea "e i"
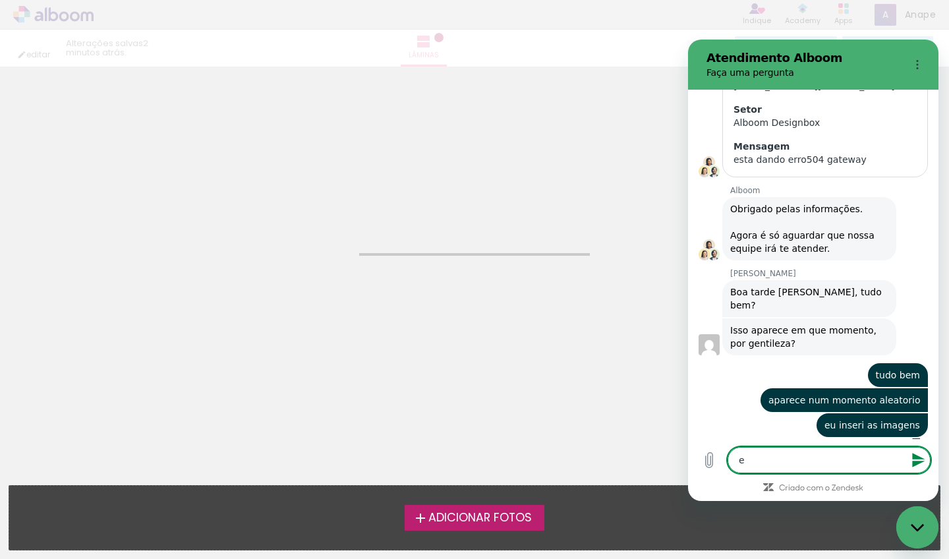
type textarea "x"
type textarea "e i"
type textarea "x"
type textarea "e i"
type textarea "x"
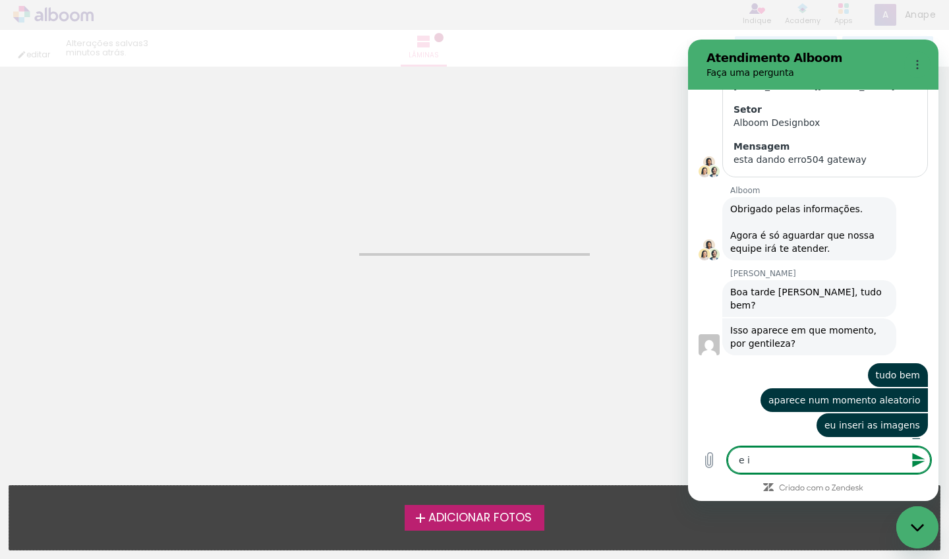
type textarea "e"
type textarea "x"
type textarea "e a"
type textarea "x"
type textarea "e ao"
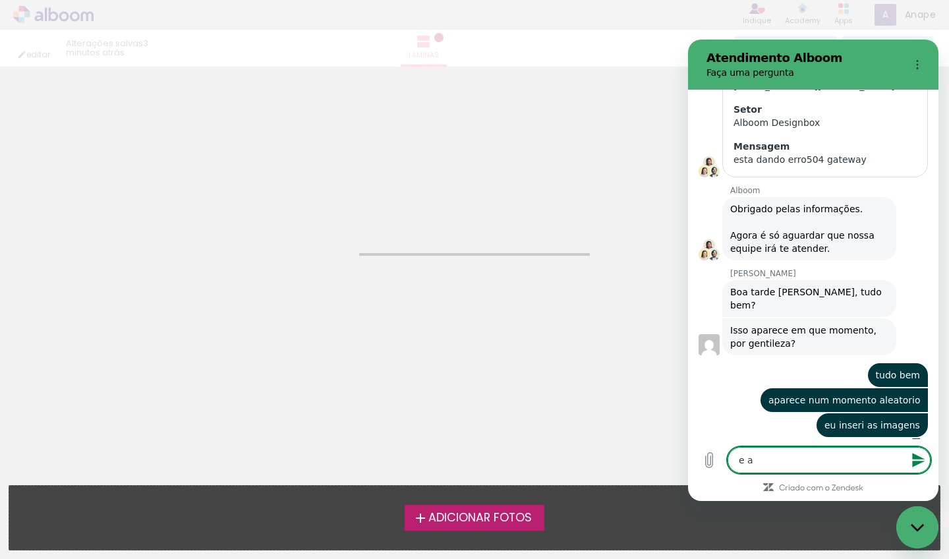
type textarea "x"
type textarea "e ao"
type textarea "x"
type textarea "e ao"
type textarea "x"
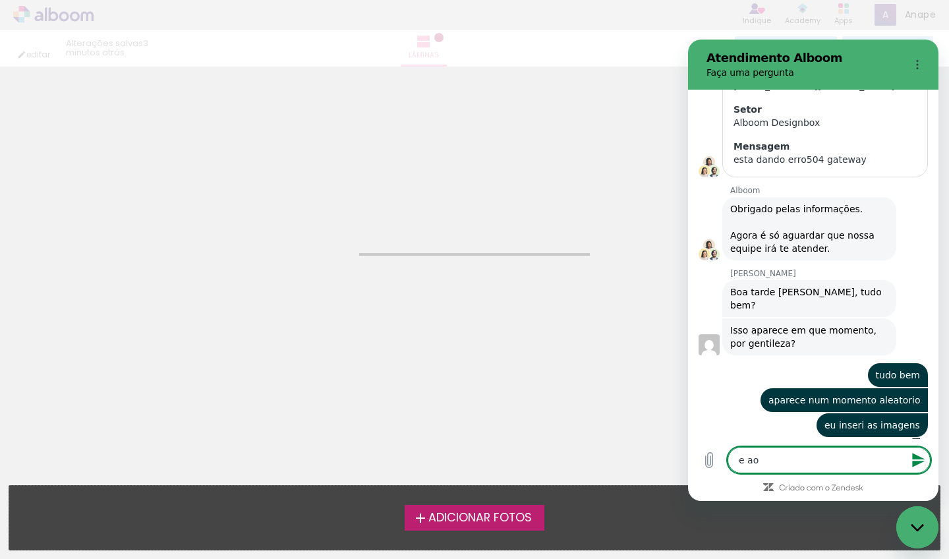
type textarea "e a"
type textarea "x"
type textarea "e ai"
type textarea "x"
type textarea "e ai"
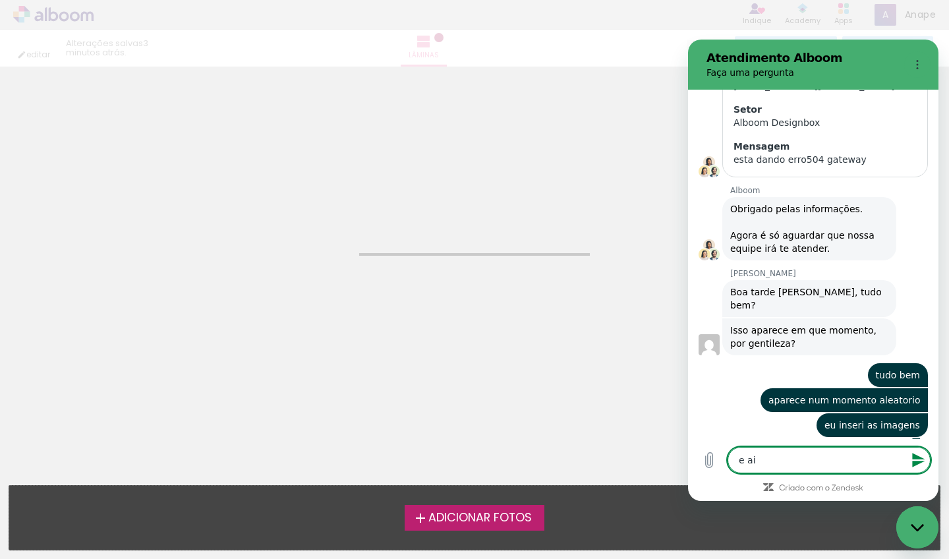
type textarea "x"
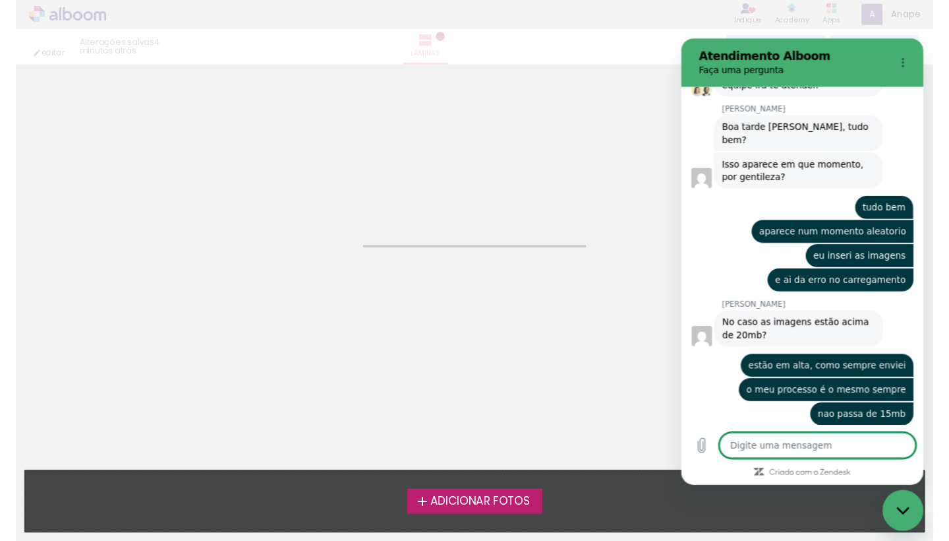
scroll to position [397, 0]
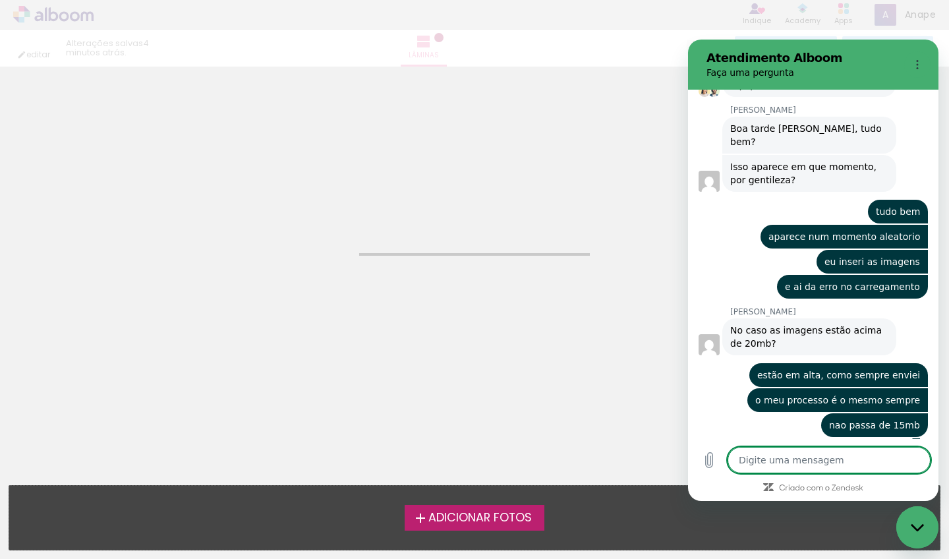
click at [597, 120] on neon-animatable "Confirmar Cancelar" at bounding box center [474, 134] width 949 height 134
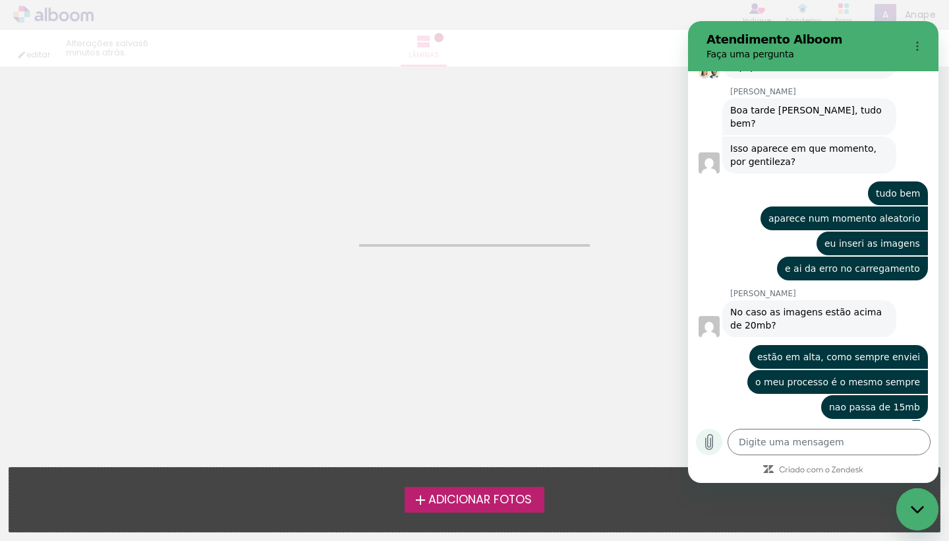
click at [713, 440] on icon "Carregar arquivo" at bounding box center [709, 441] width 7 height 15
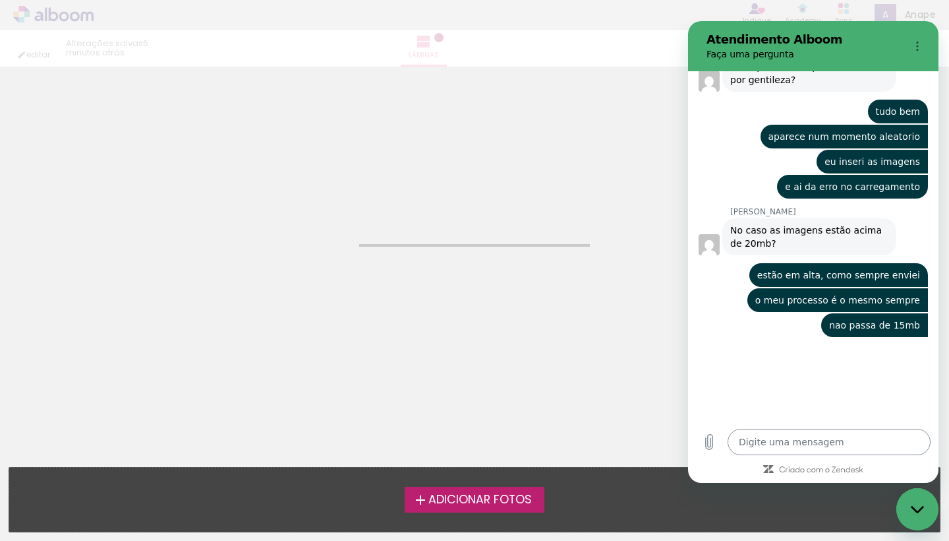
click at [794, 438] on textarea at bounding box center [829, 441] width 203 height 26
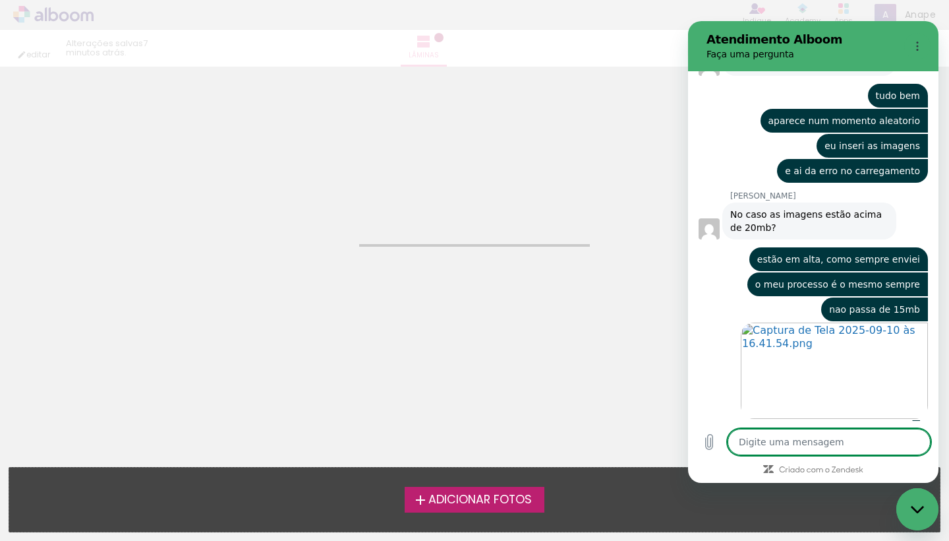
scroll to position [495, 0]
click at [790, 441] on textarea at bounding box center [829, 441] width 203 height 26
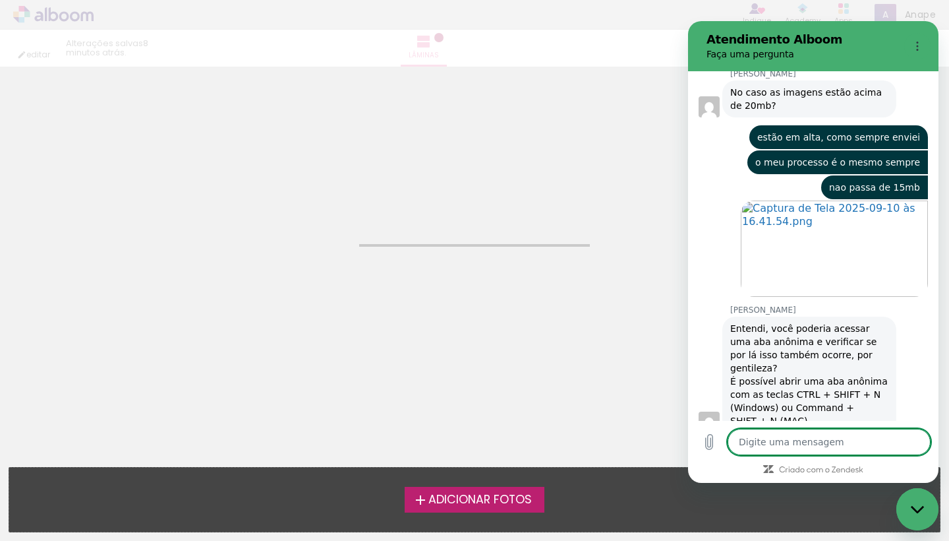
scroll to position [618, 0]
click at [479, 54] on div "editar 8 minutos atrás. Lâminas Finalizar Enviar álbum" at bounding box center [474, 33] width 949 height 67
drag, startPoint x: 781, startPoint y: 438, endPoint x: 705, endPoint y: 430, distance: 76.2
click at [706, 434] on div "Digite uma mensagem N x" at bounding box center [813, 442] width 250 height 42
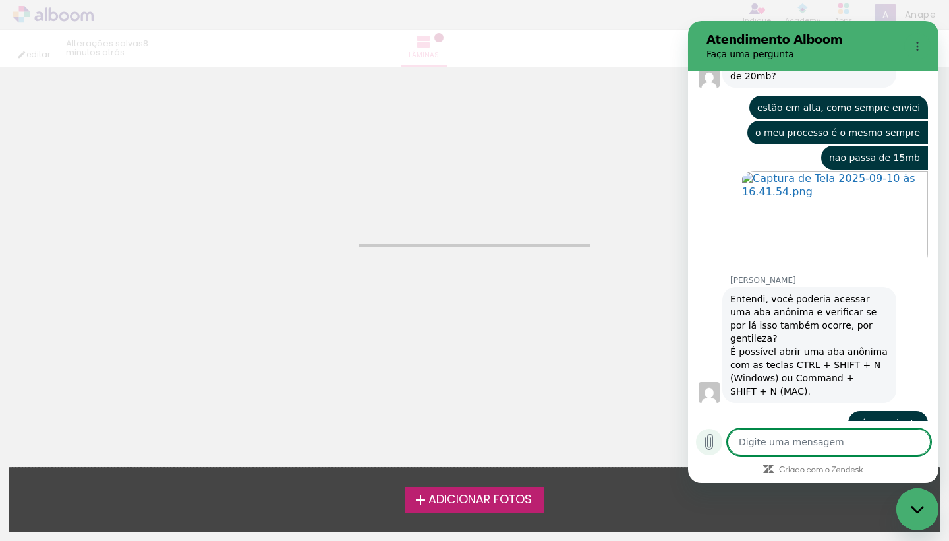
scroll to position [649, 0]
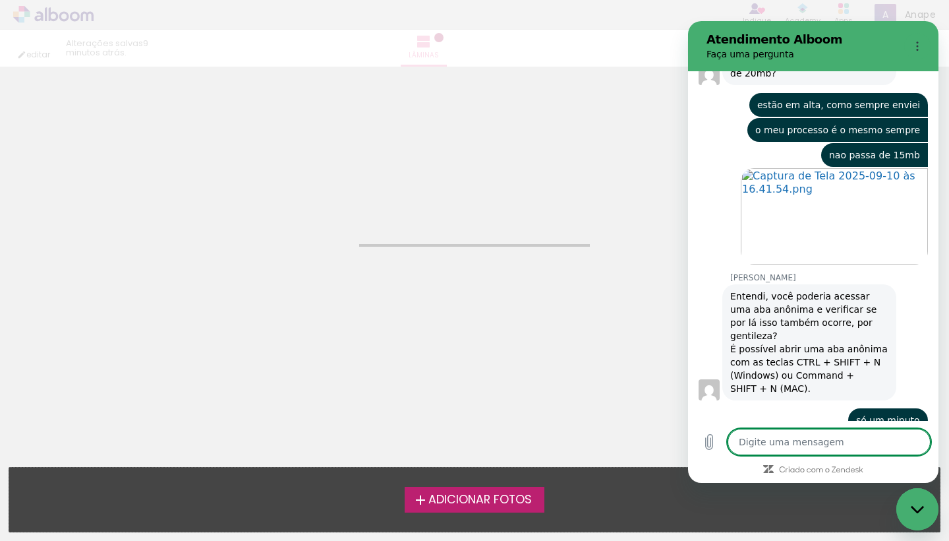
click at [774, 440] on textarea at bounding box center [829, 441] width 203 height 26
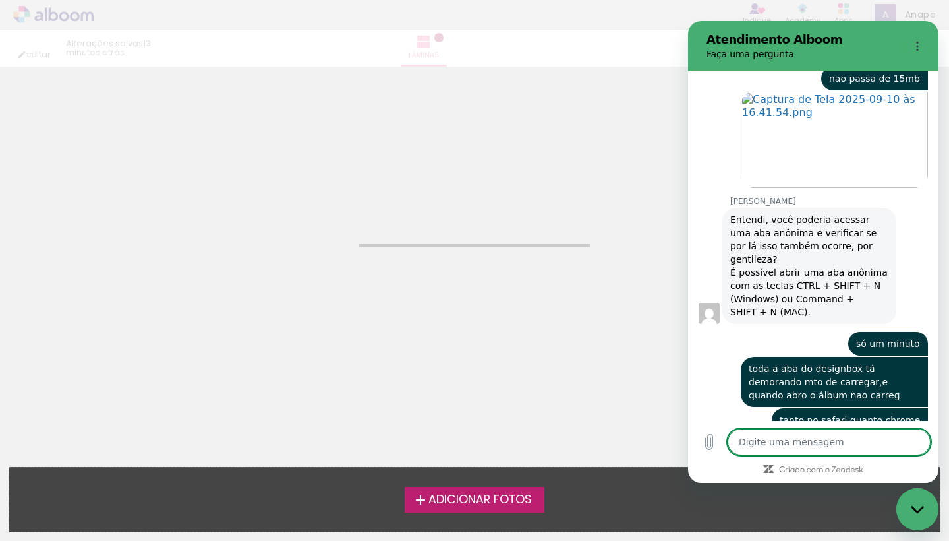
scroll to position [0, 0]
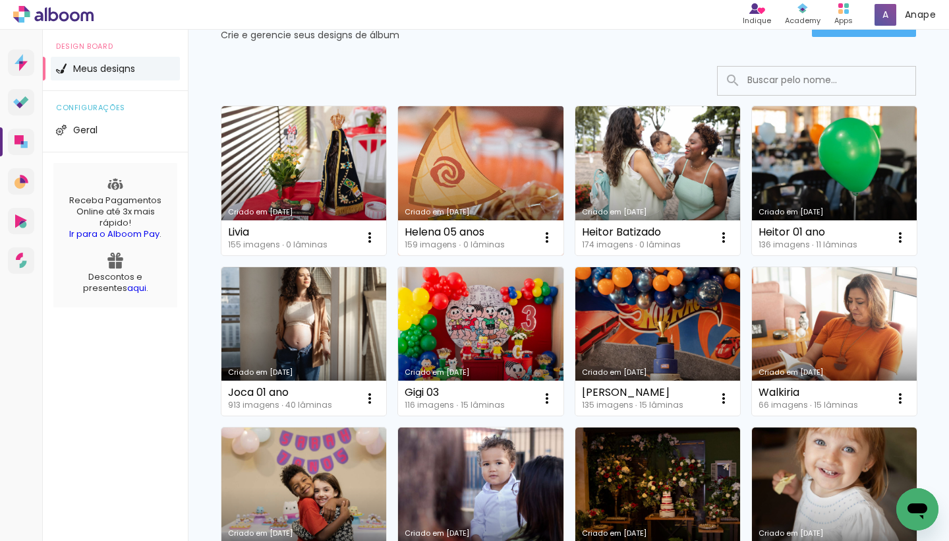
scroll to position [66, 0]
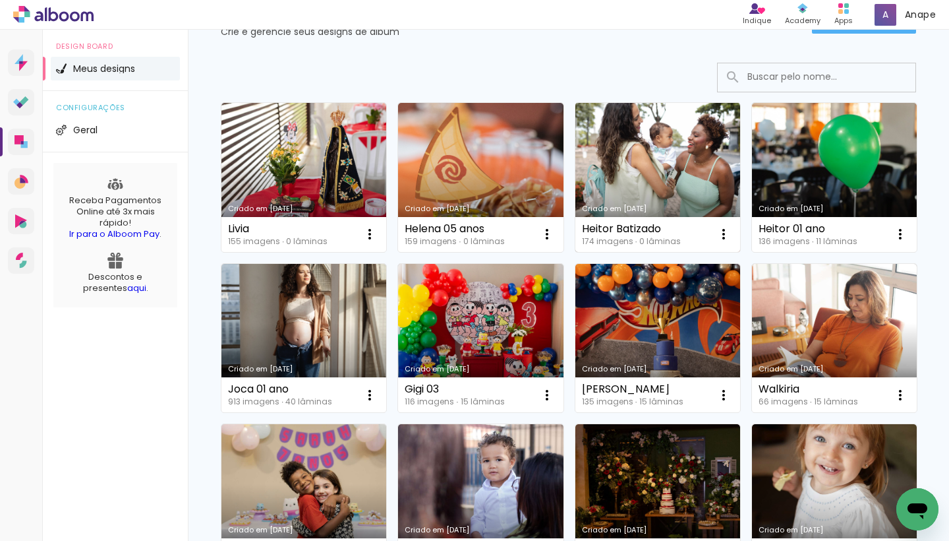
click at [687, 171] on link "Criado em [DATE]" at bounding box center [657, 177] width 165 height 149
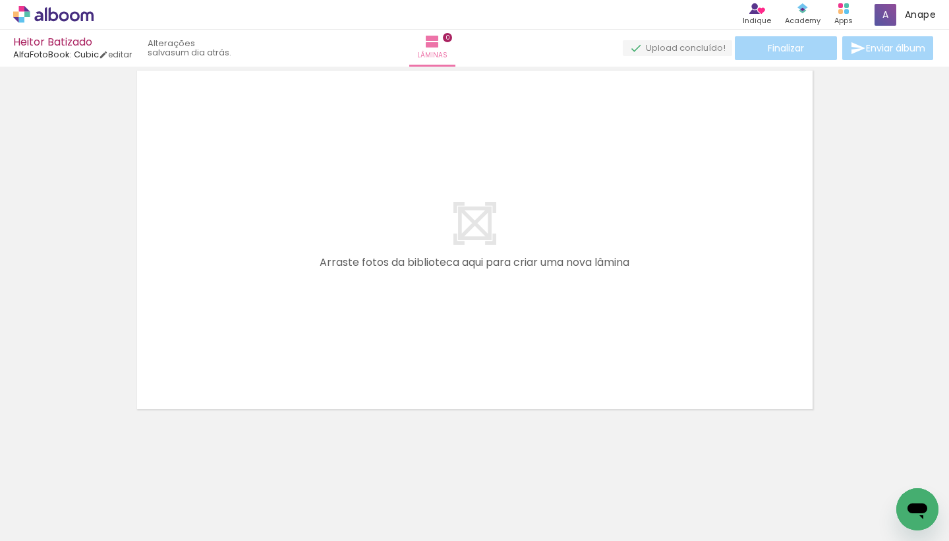
scroll to position [41, 0]
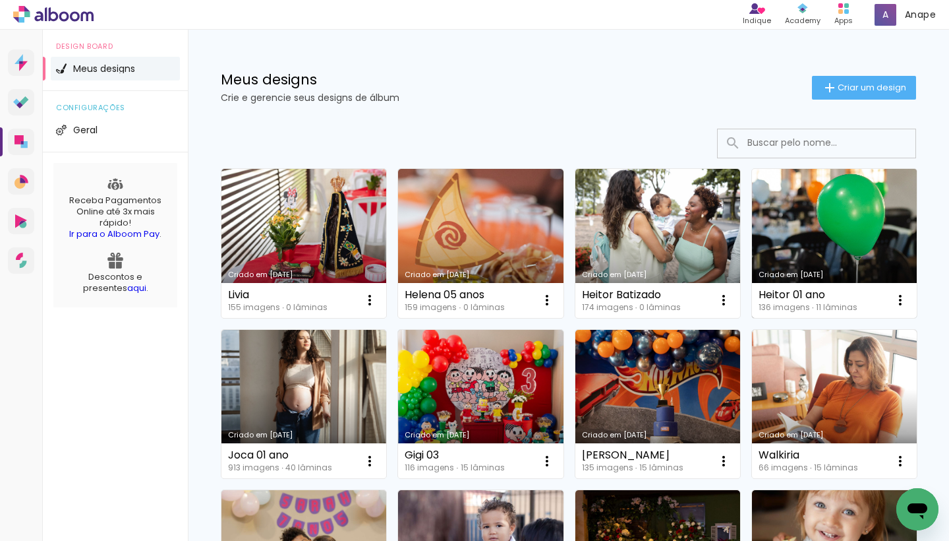
click at [819, 237] on link "Criado em [DATE]" at bounding box center [834, 243] width 165 height 149
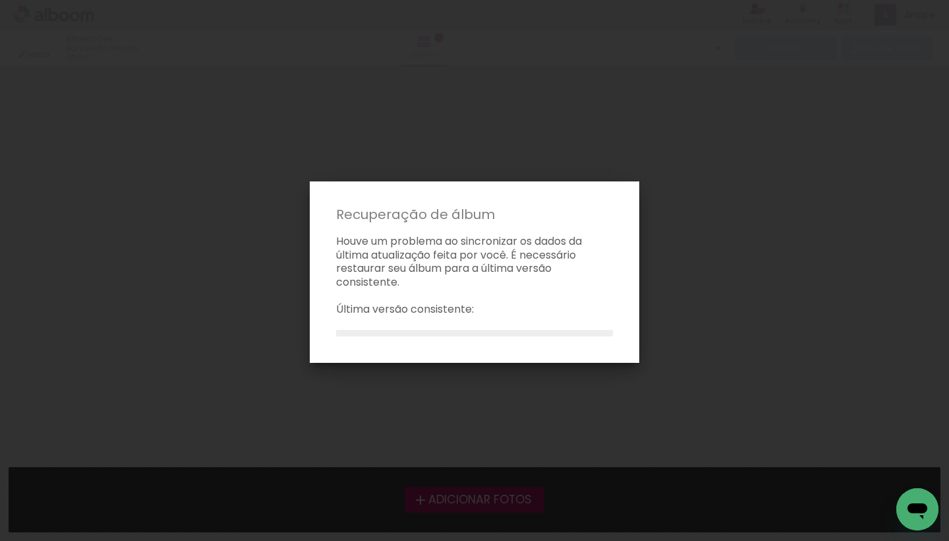
click at [565, 144] on iron-overlay-backdrop at bounding box center [474, 270] width 949 height 541
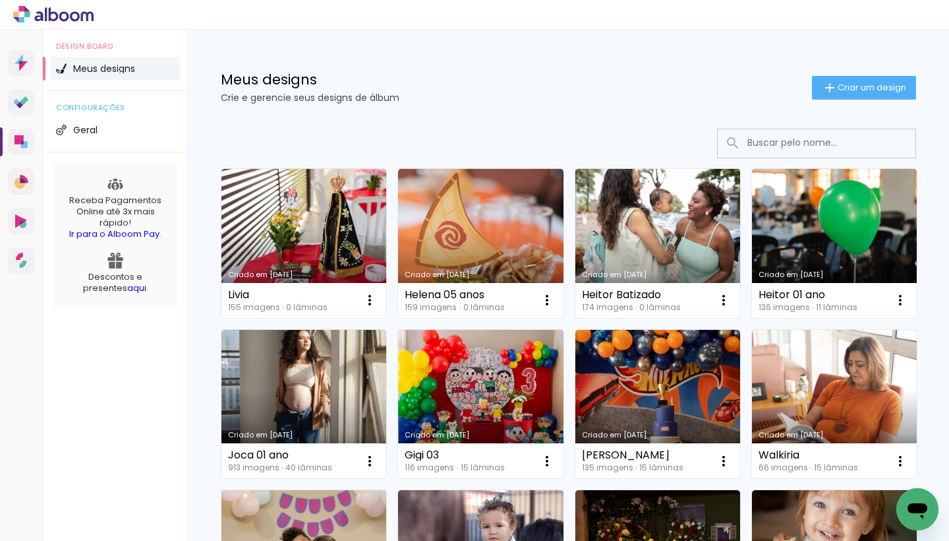
click at [687, 206] on link "Criado em [DATE]" at bounding box center [657, 243] width 165 height 149
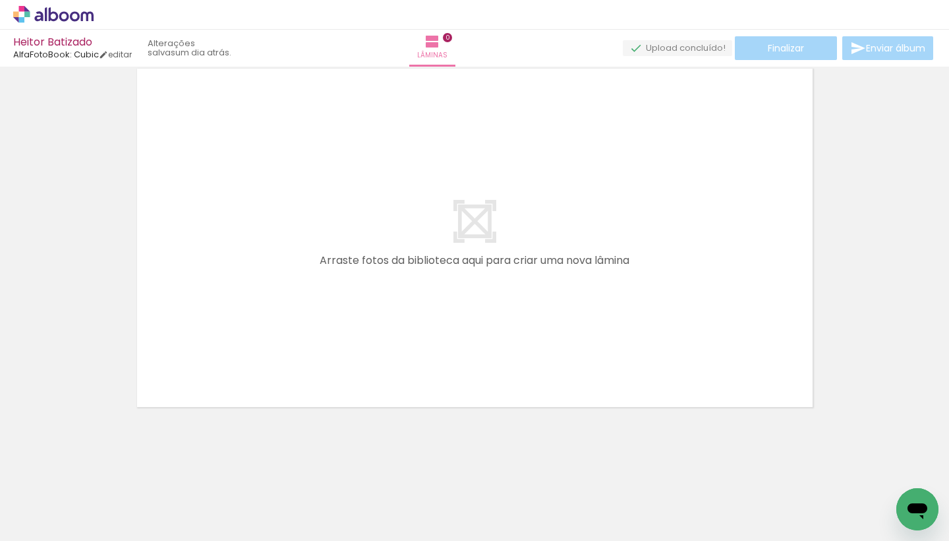
scroll to position [42, 0]
